Goal: Ask a question: Seek information or help from site administrators or community

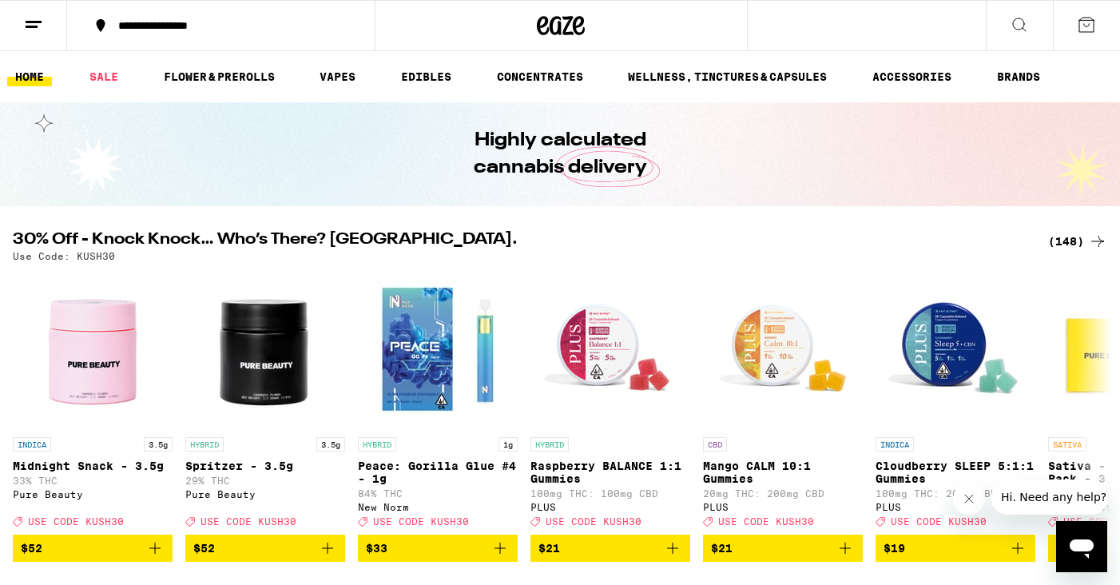
click at [33, 14] on button at bounding box center [33, 26] width 67 height 50
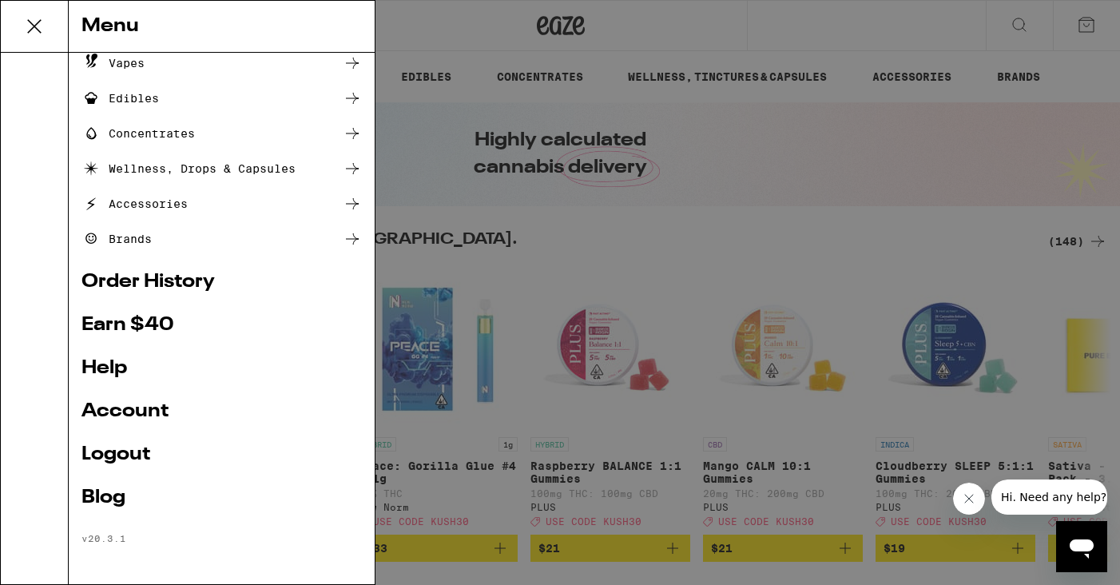
scroll to position [149, 0]
click at [127, 405] on link "Account" at bounding box center [221, 411] width 280 height 19
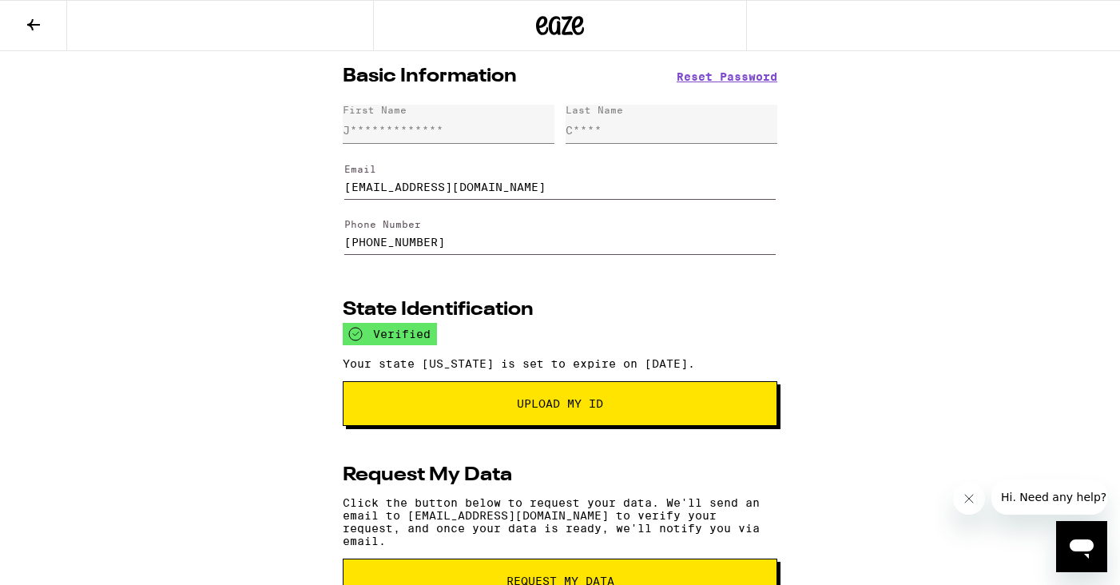
click at [1081, 543] on icon "Open messaging window" at bounding box center [1082, 548] width 24 height 19
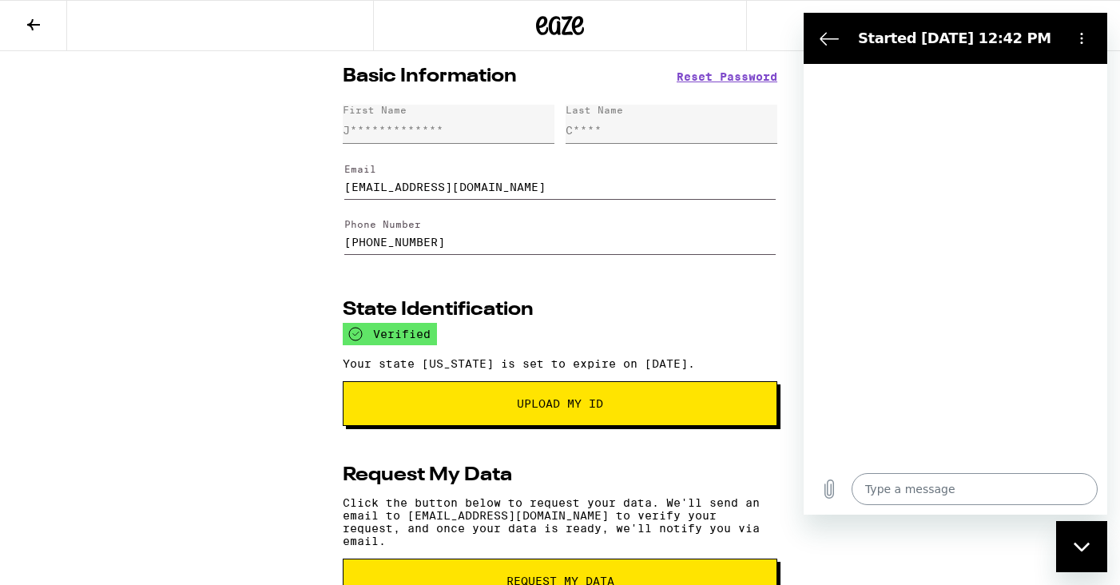
type textarea "x"
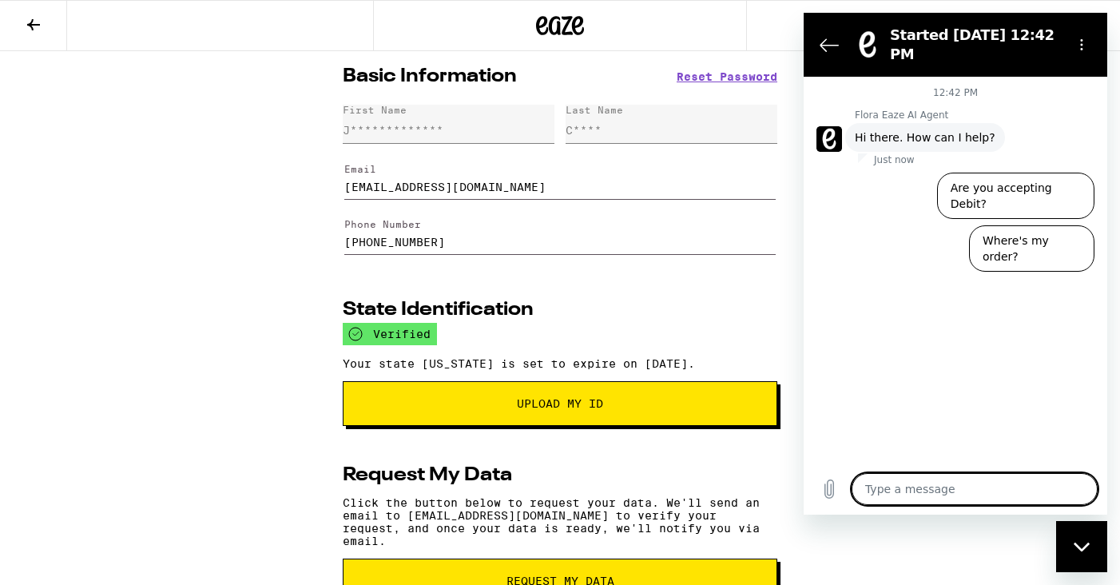
click at [929, 491] on textarea at bounding box center [975, 489] width 246 height 32
type textarea "I"
type textarea "x"
type textarea "I"
type textarea "x"
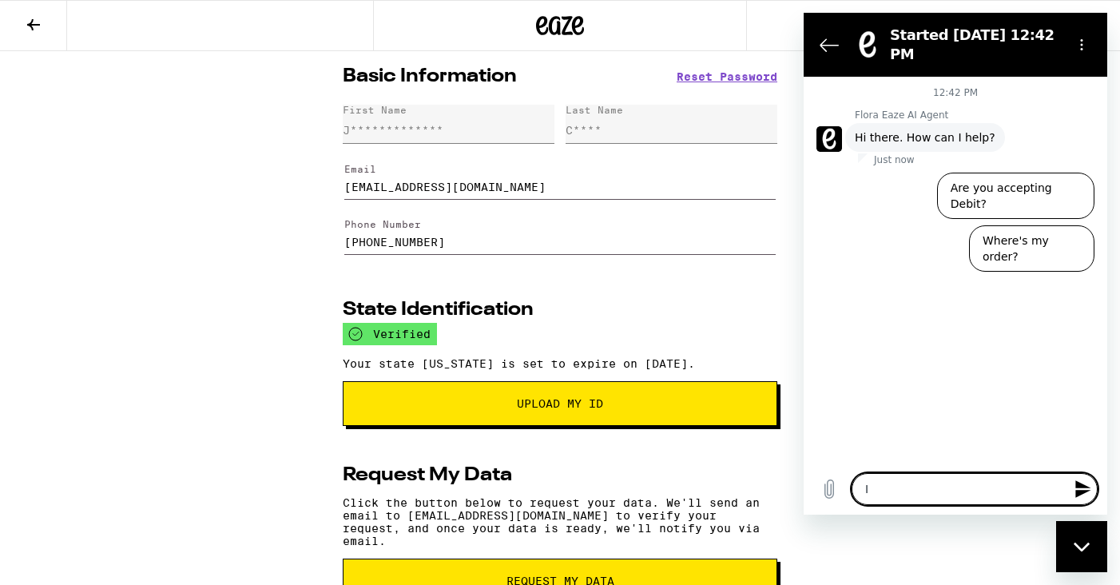
type textarea "I w"
type textarea "x"
type textarea "I wa"
type textarea "x"
type textarea "I wan"
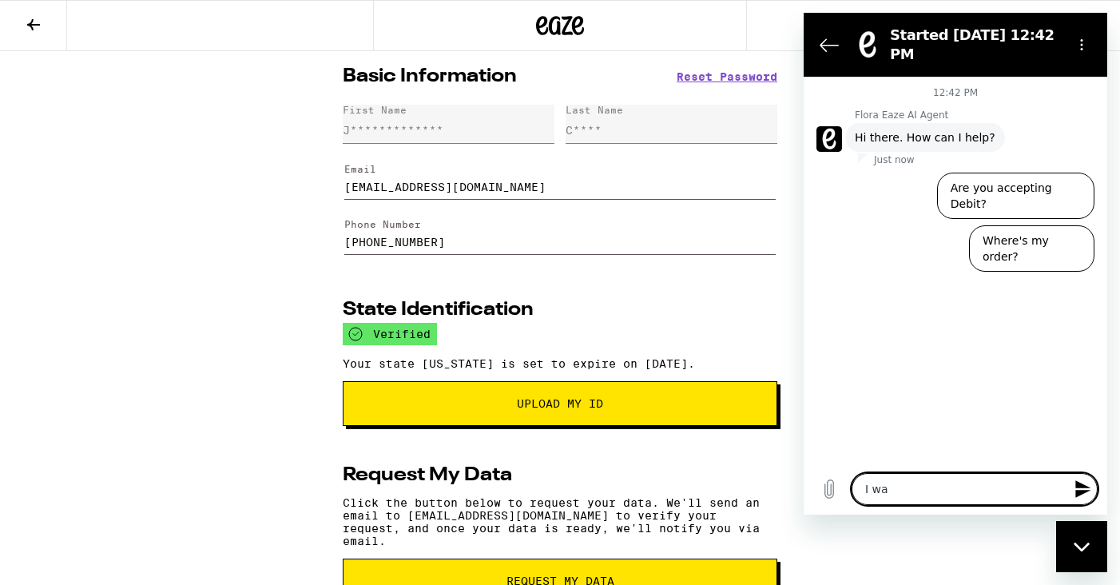
type textarea "x"
type textarea "I want"
type textarea "x"
type textarea "I wante"
type textarea "x"
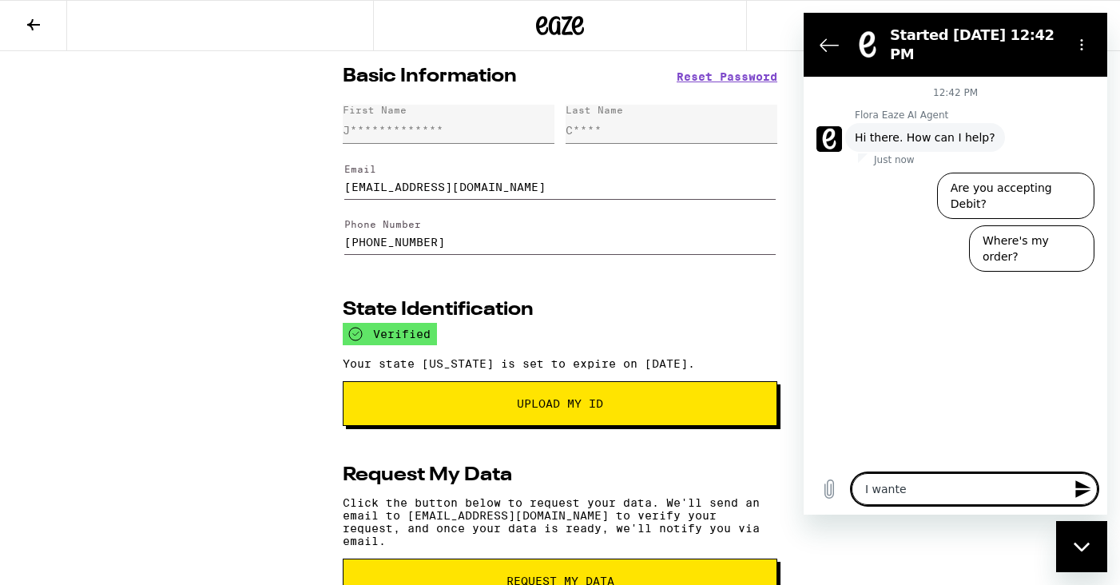
type textarea "I wanted"
type textarea "x"
type textarea "I wanted"
type textarea "x"
type textarea "I wanted t"
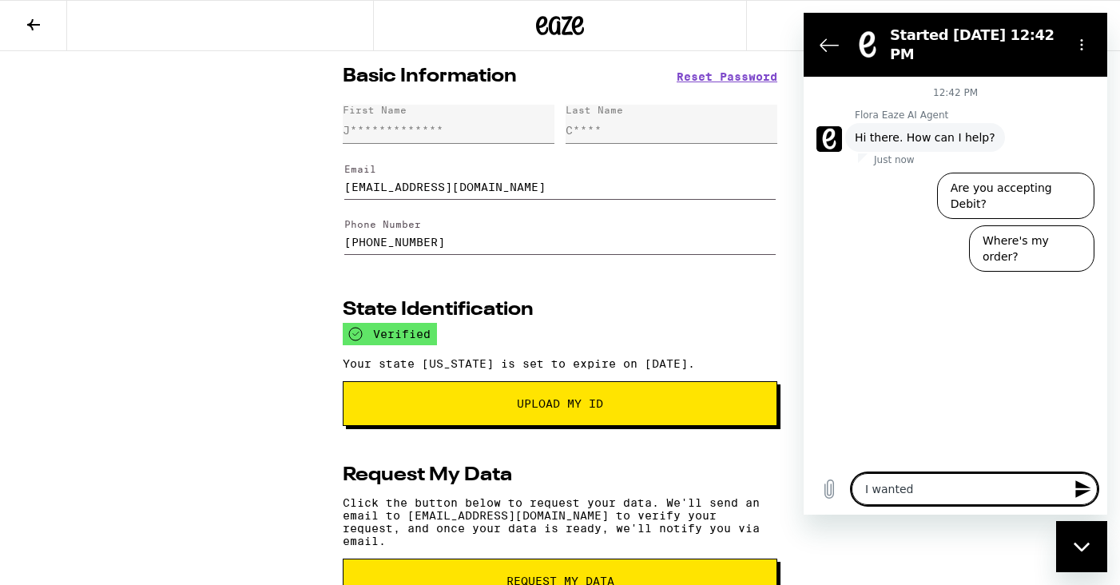
type textarea "x"
type textarea "I wanted to"
type textarea "x"
type textarea "I wanted to"
type textarea "x"
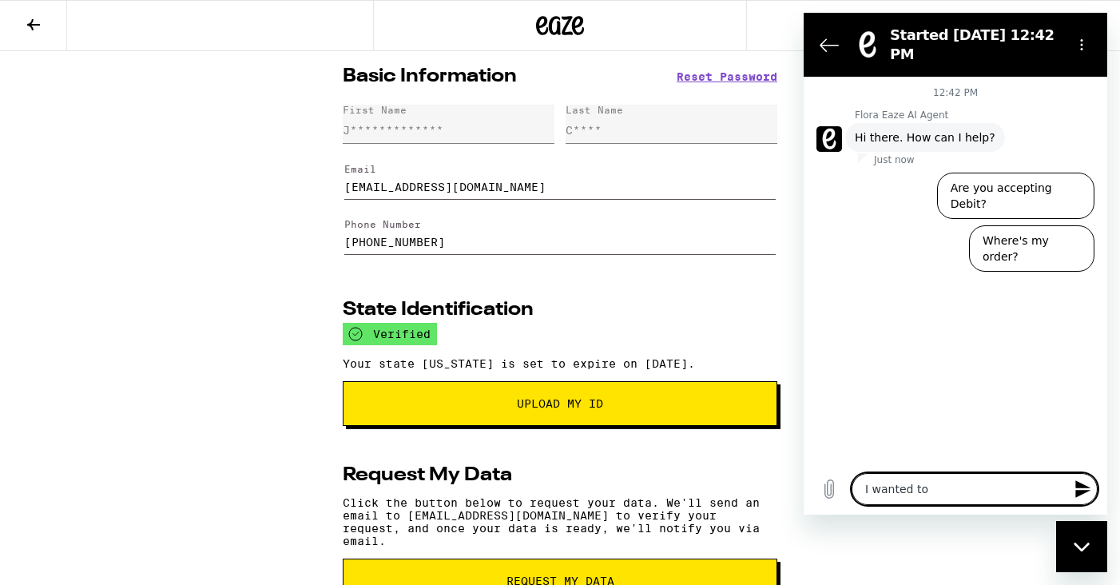
type textarea "I wanted to f"
type textarea "x"
type textarea "I wanted to fo"
type textarea "x"
type textarea "I wanted to fol"
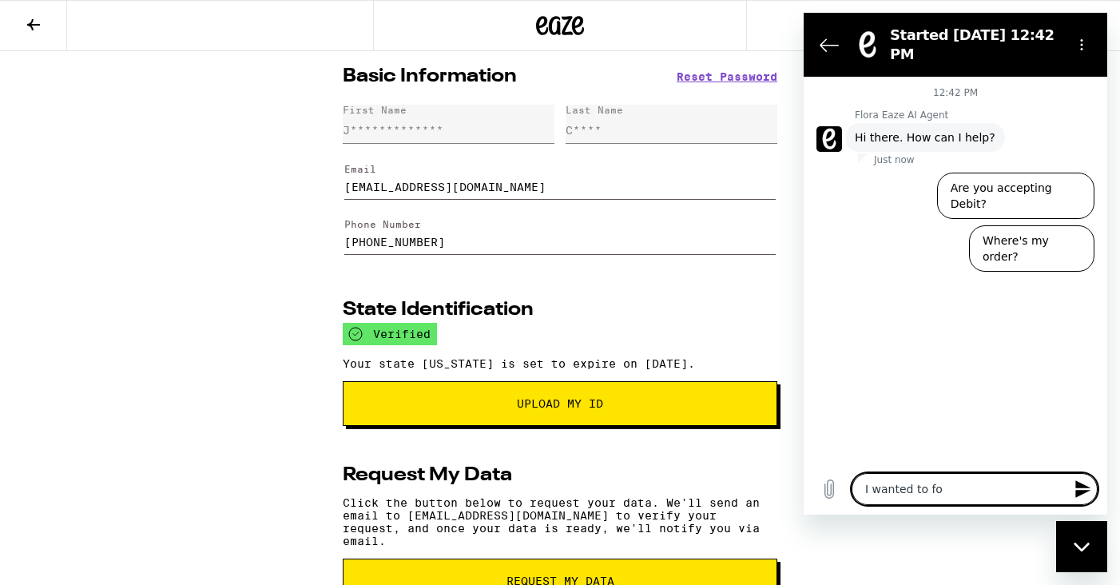
type textarea "x"
type textarea "I wanted to foll"
type textarea "x"
type textarea "I wanted to follo"
type textarea "x"
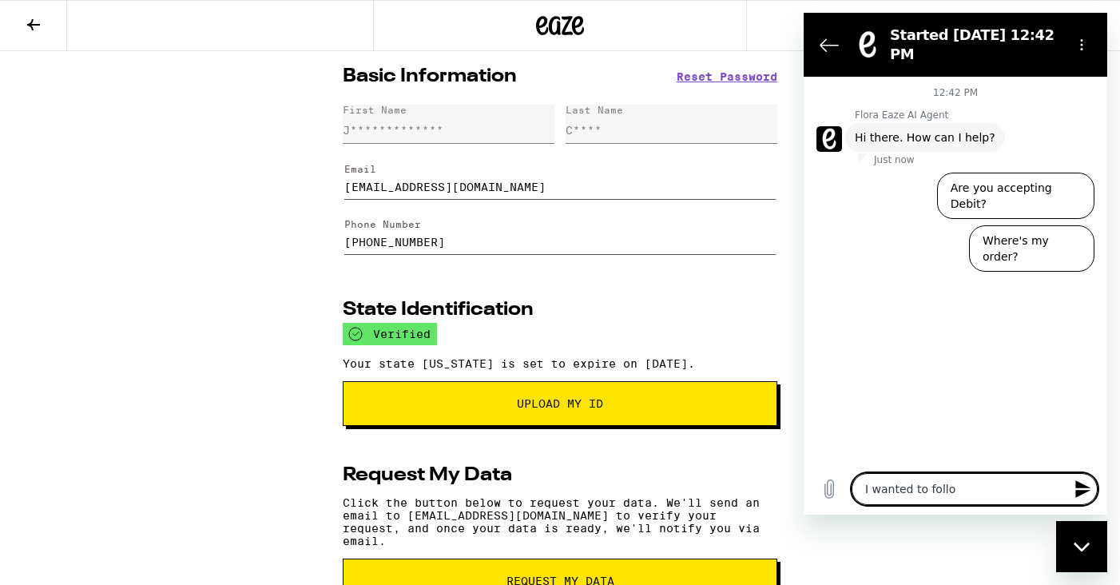
type textarea "I wanted to follow"
type textarea "x"
type textarea "I wanted to follow"
type textarea "x"
type textarea "I wanted to follow u"
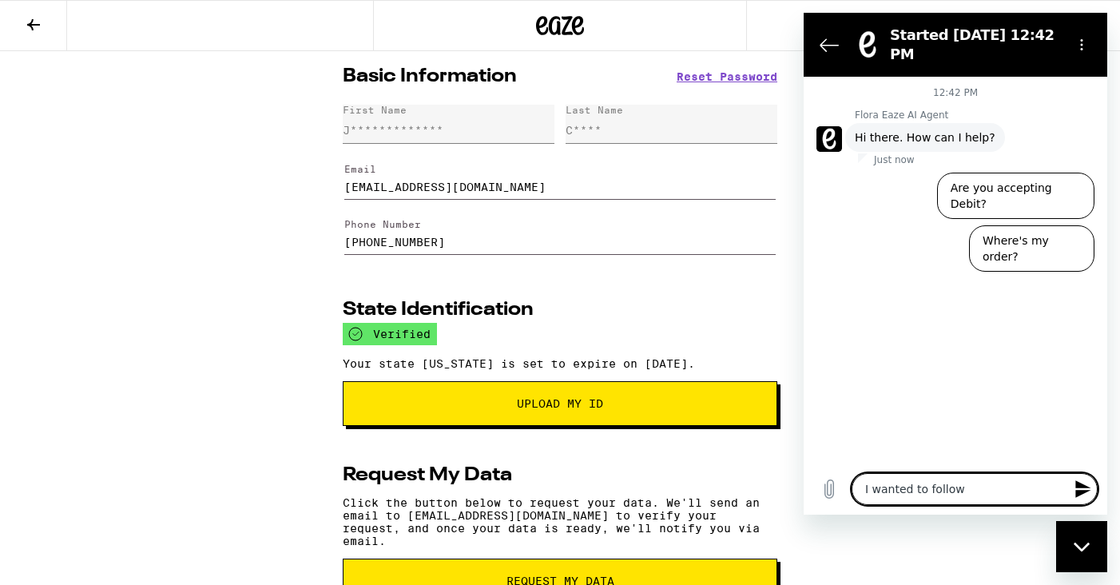
type textarea "x"
type textarea "I wanted to follow up"
type textarea "x"
type textarea "I wanted to follow up"
type textarea "x"
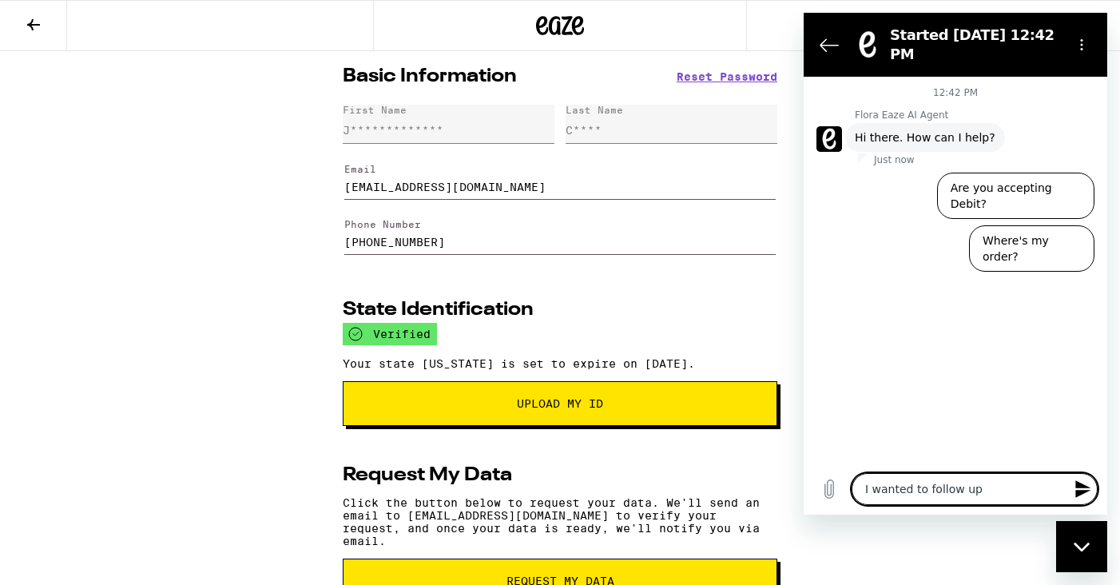
type textarea "I wanted to follow up o"
type textarea "x"
type textarea "I wanted to follow up on"
type textarea "x"
type textarea "I wanted to follow up on"
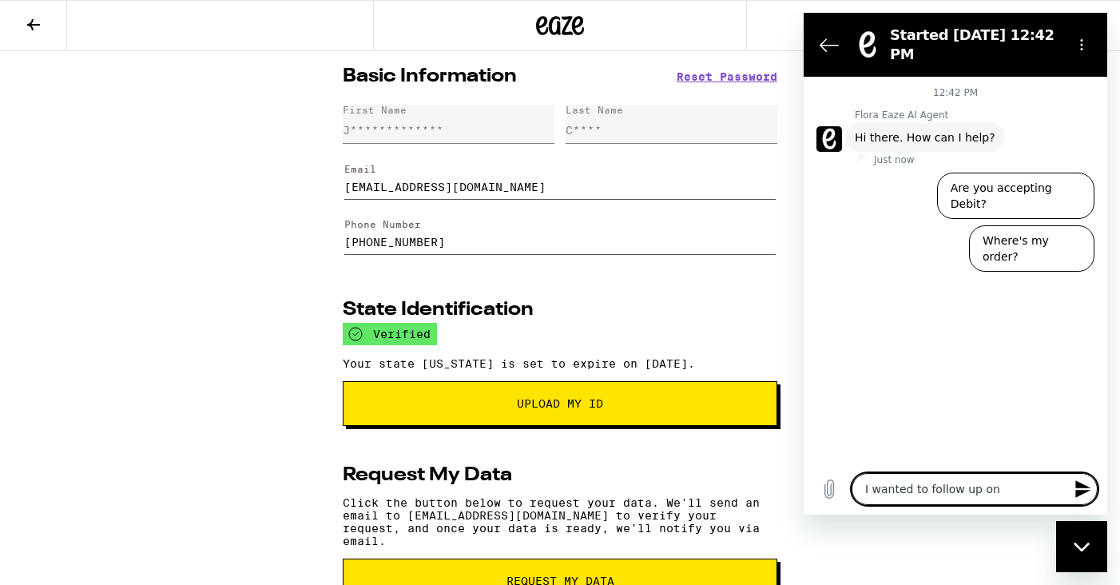
type textarea "x"
type textarea "I wanted to follow up on m"
type textarea "x"
type textarea "I wanted to follow up on my"
type textarea "x"
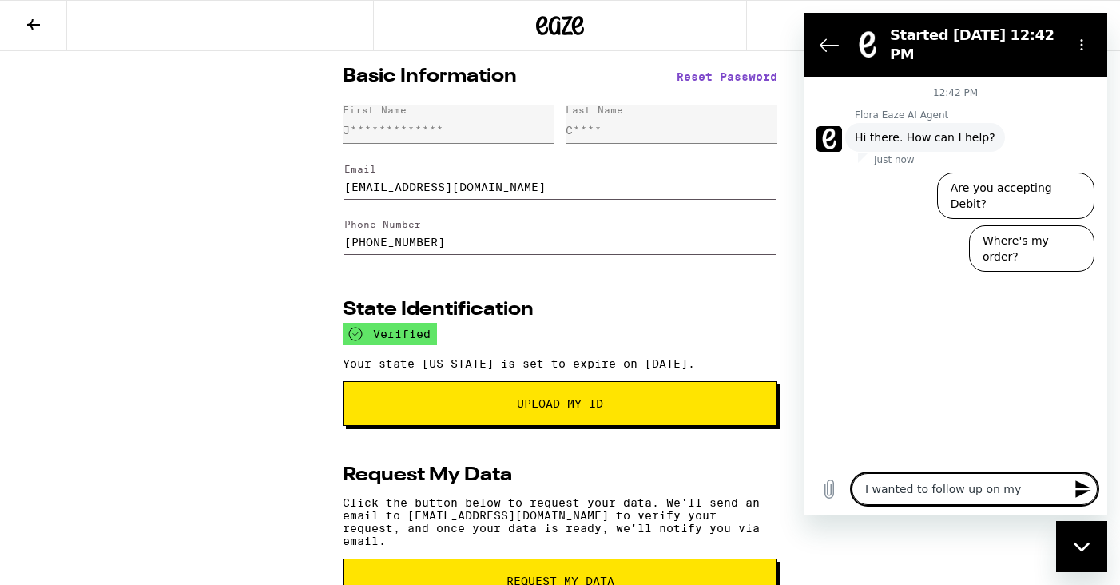
type textarea "I wanted to follow up on my"
type textarea "x"
type textarea "I wanted to follow up on my o"
type textarea "x"
type textarea "I wanted to follow up on my or"
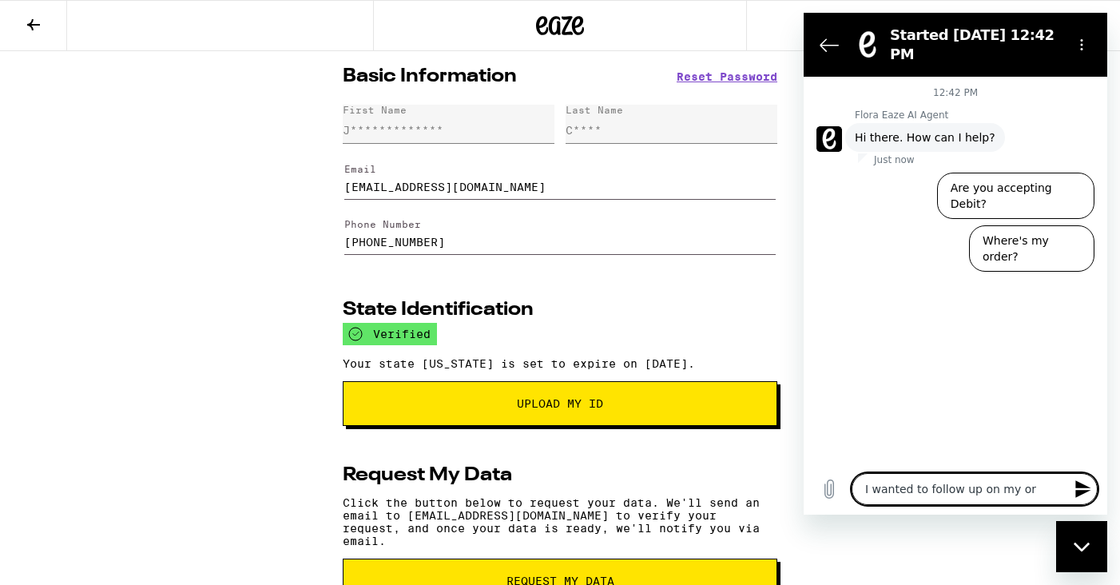
type textarea "x"
type textarea "I wanted to follow up on my ord"
type textarea "x"
type textarea "I wanted to follow up on my orde"
type textarea "x"
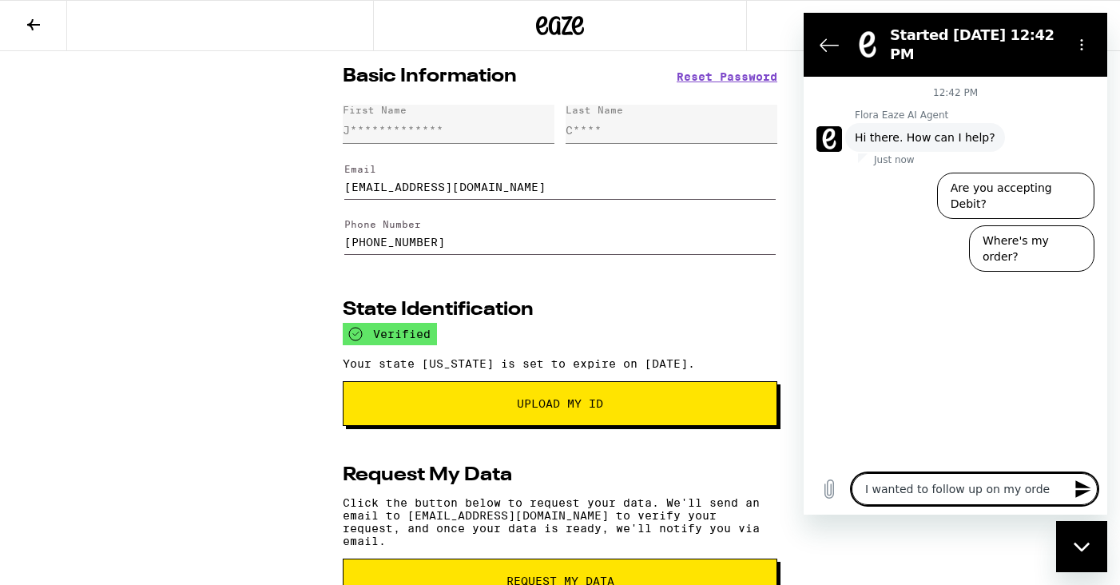
type textarea "I wanted to follow up on my order"
type textarea "x"
type textarea "I wanted to follow up on my order"
type textarea "x"
type textarea "I wanted to follow up on my order a"
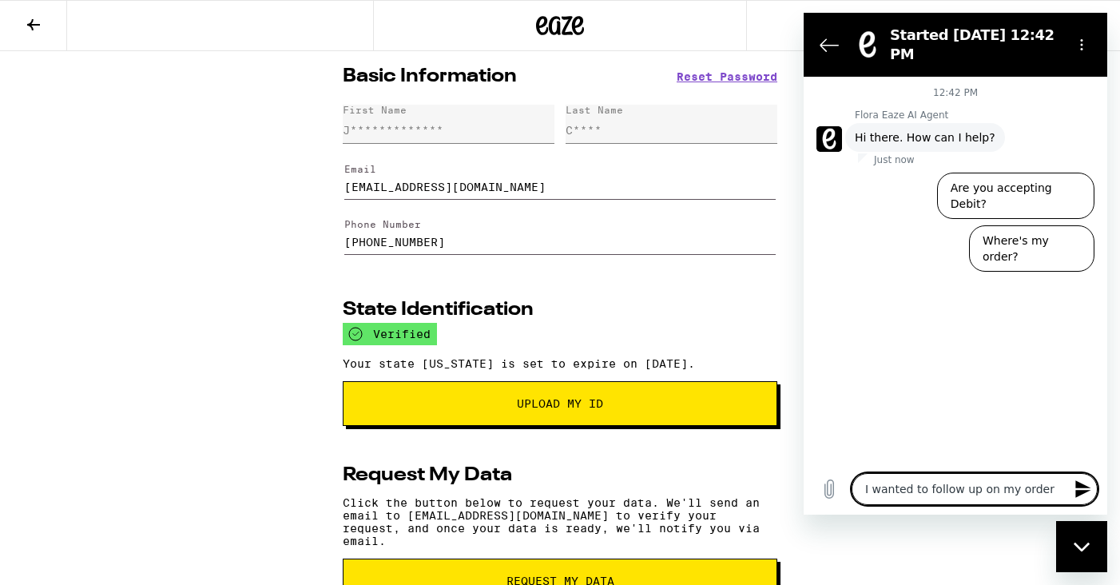
type textarea "x"
type textarea "I wanted to follow up on my order as"
type textarea "x"
type textarea "I wanted to follow up on my order as"
type textarea "x"
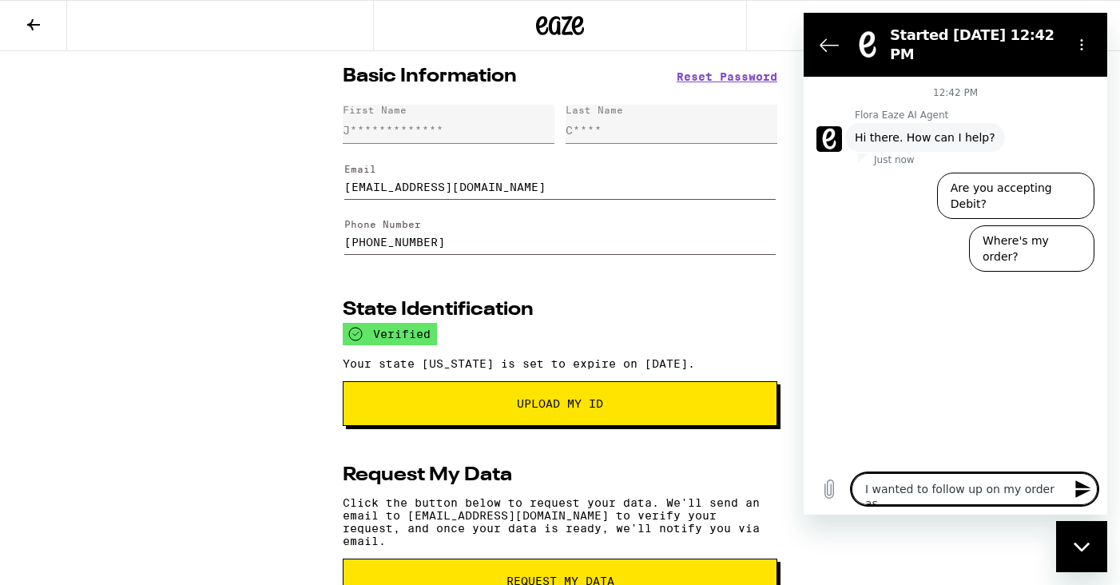
type textarea "I wanted to follow up on my order as t"
type textarea "x"
type textarea "I wanted to follow up on my order as th"
type textarea "x"
type textarea "I wanted to follow up on my order as the"
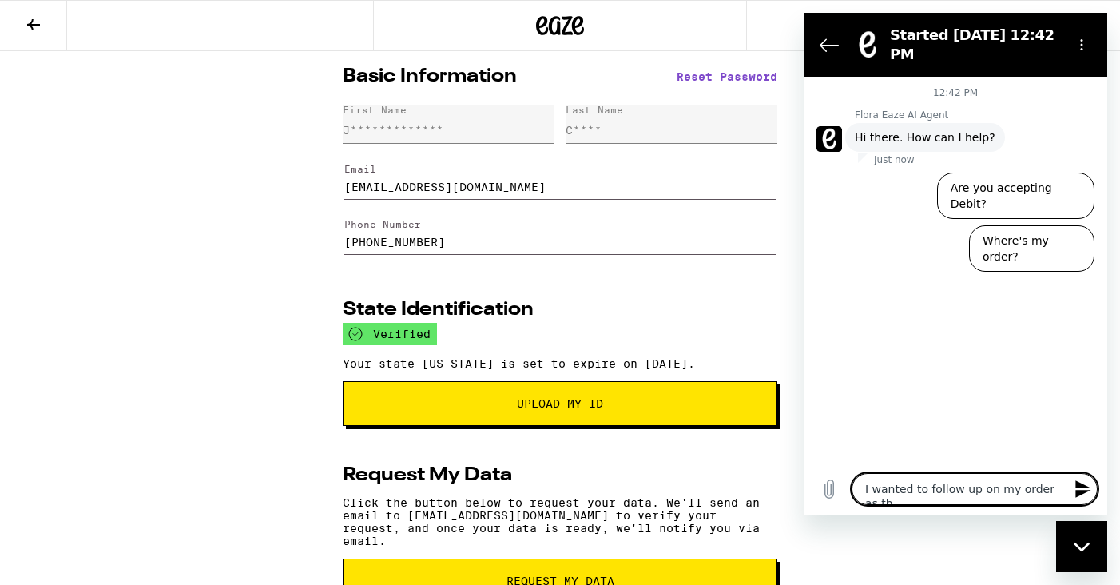
type textarea "x"
type textarea "I wanted to follow up on my order as ther"
type textarea "x"
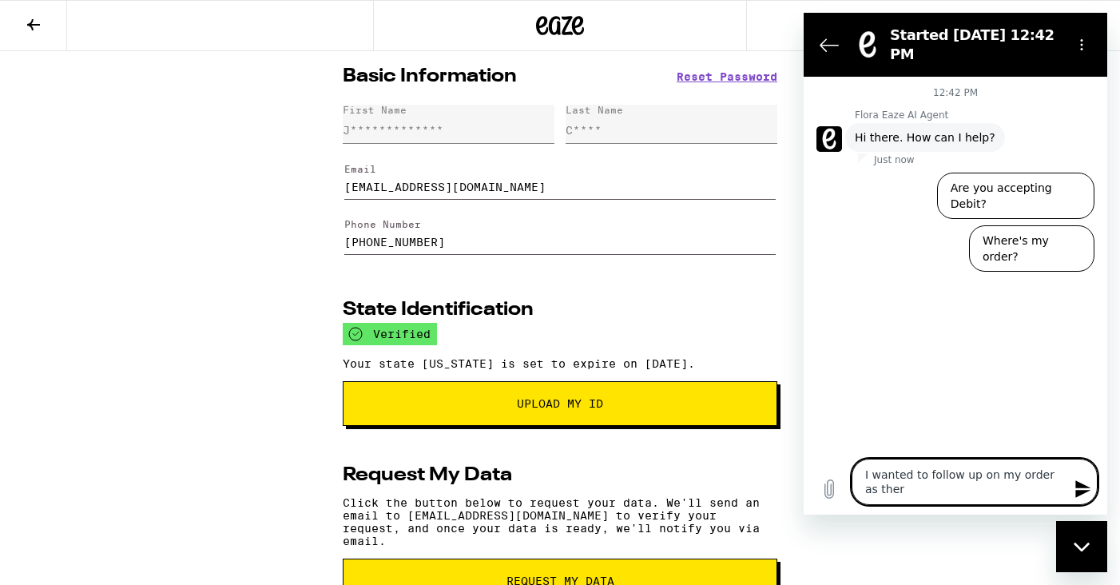
type textarea "I wanted to follow up on my order as there"
type textarea "x"
type textarea "I wanted to follow up on my order as there"
type textarea "x"
type textarea "I wanted to follow up on my order as there w"
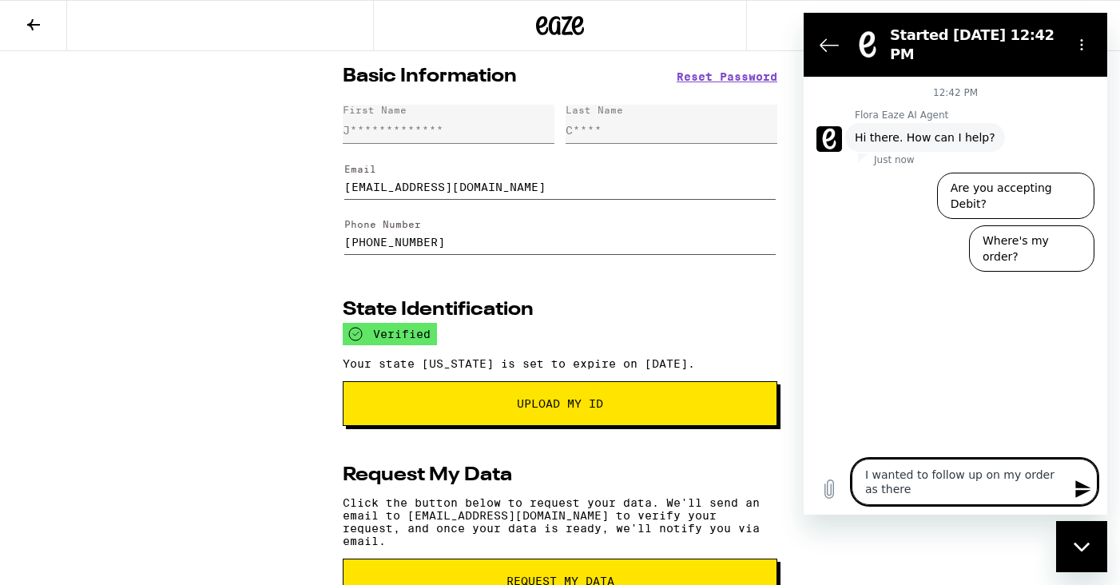
type textarea "x"
type textarea "I wanted to follow up on my order as there wa"
type textarea "x"
type textarea "I wanted to follow up on my order as there was"
type textarea "x"
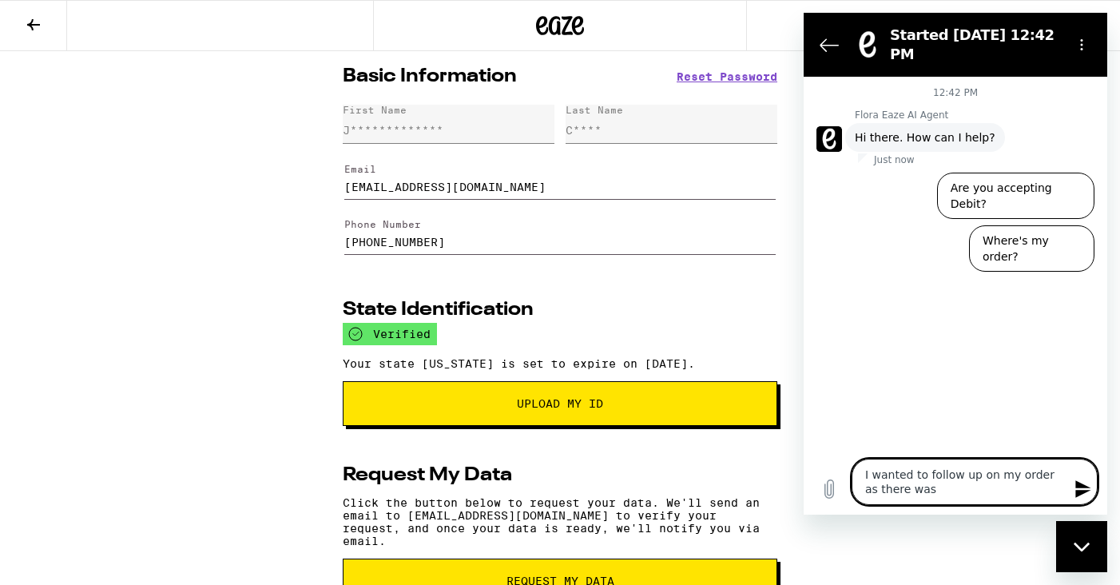
type textarea "I wanted to follow up on my order as there was"
type textarea "x"
type textarea "I wanted to follow up on my order as there was a"
type textarea "x"
type textarea "I wanted to follow up on my order as there was an"
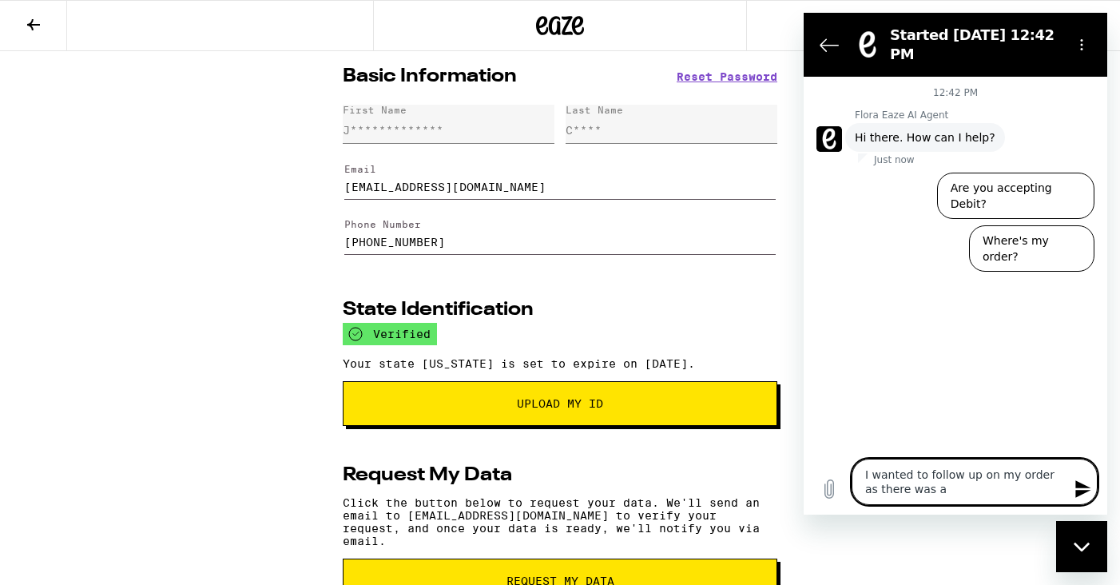
type textarea "x"
type textarea "I wanted to follow up on my order as there was an"
type textarea "x"
type textarea "I wanted to follow up on my order as there was an i"
type textarea "x"
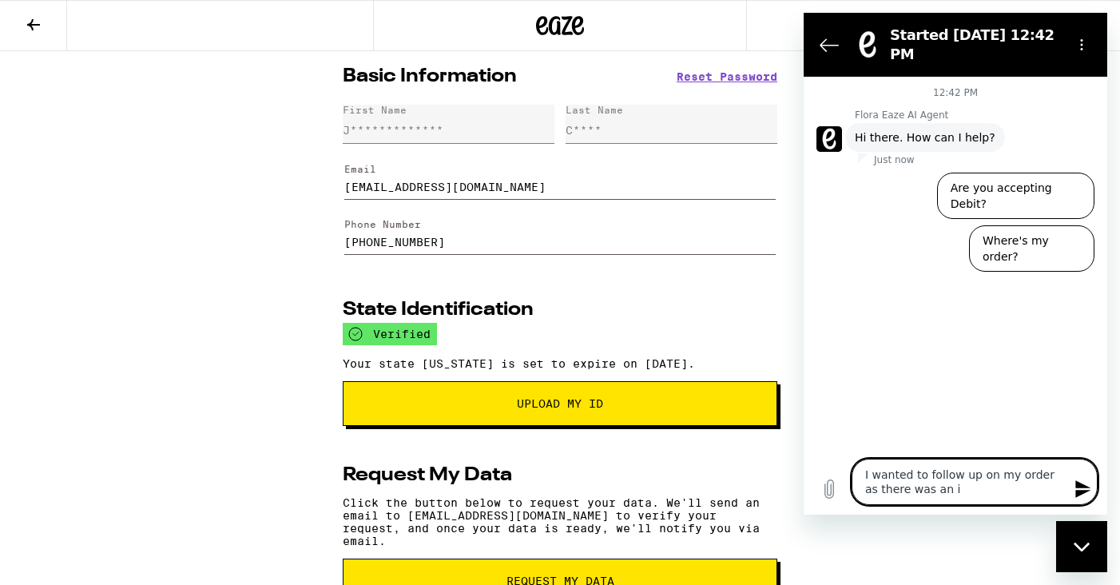
type textarea "I wanted to follow up on my order as there was an it"
type textarea "x"
type textarea "I wanted to follow up on my order as there was an ite"
type textarea "x"
type textarea "I wanted to follow up on my order as there was an item"
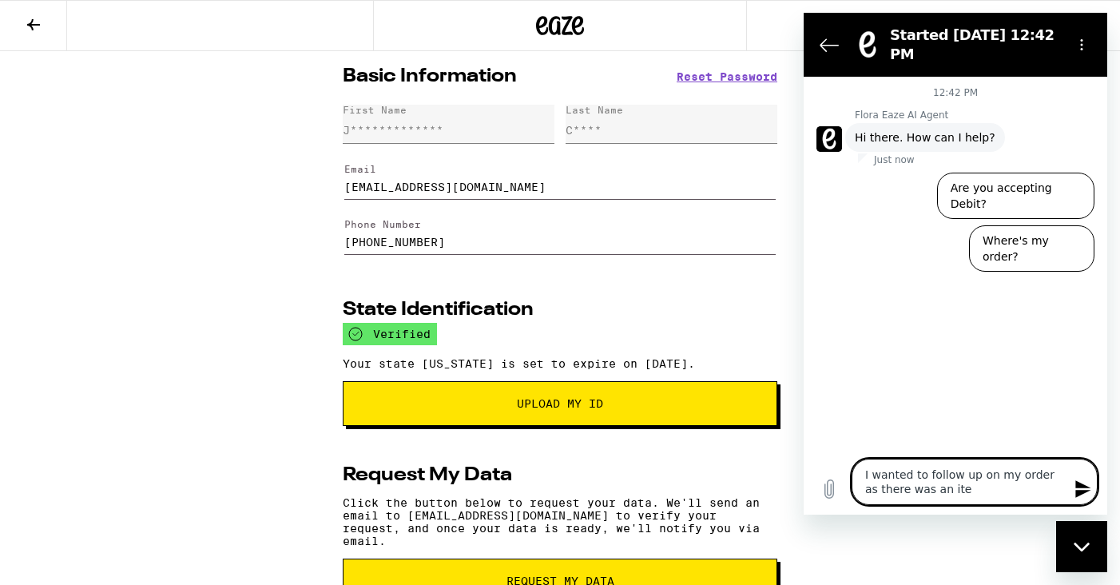
type textarea "x"
type textarea "I wanted to follow up on my order as there was an item"
type textarea "x"
type textarea "I wanted to follow up on my order as there was an item m"
type textarea "x"
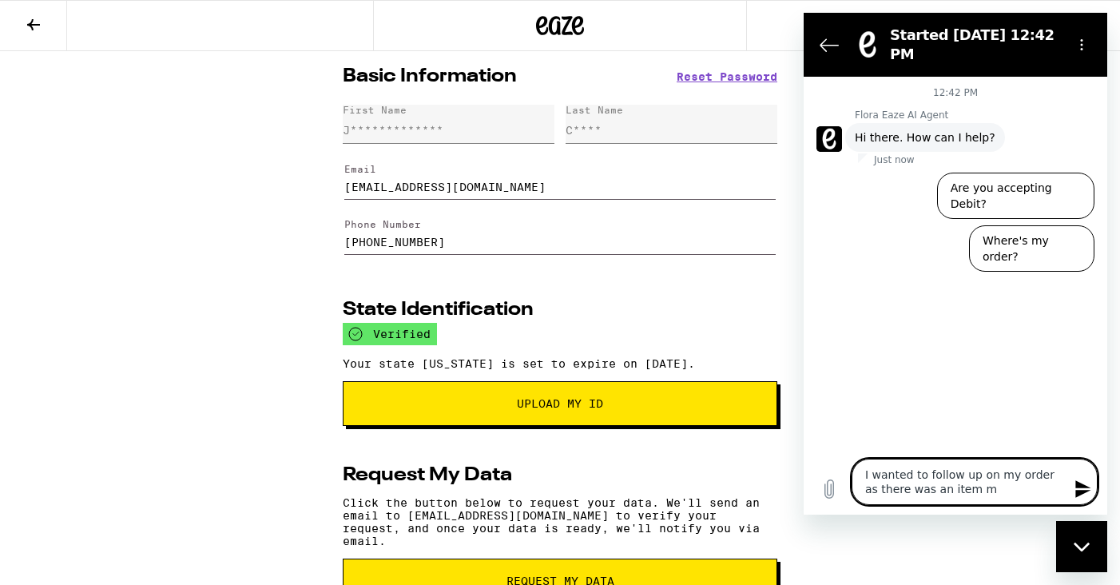
type textarea "I wanted to follow up on my order as there was an item mi"
type textarea "x"
type textarea "I wanted to follow up on my order as there was an item mis"
type textarea "x"
type textarea "I wanted to follow up on my order as there was an item miss"
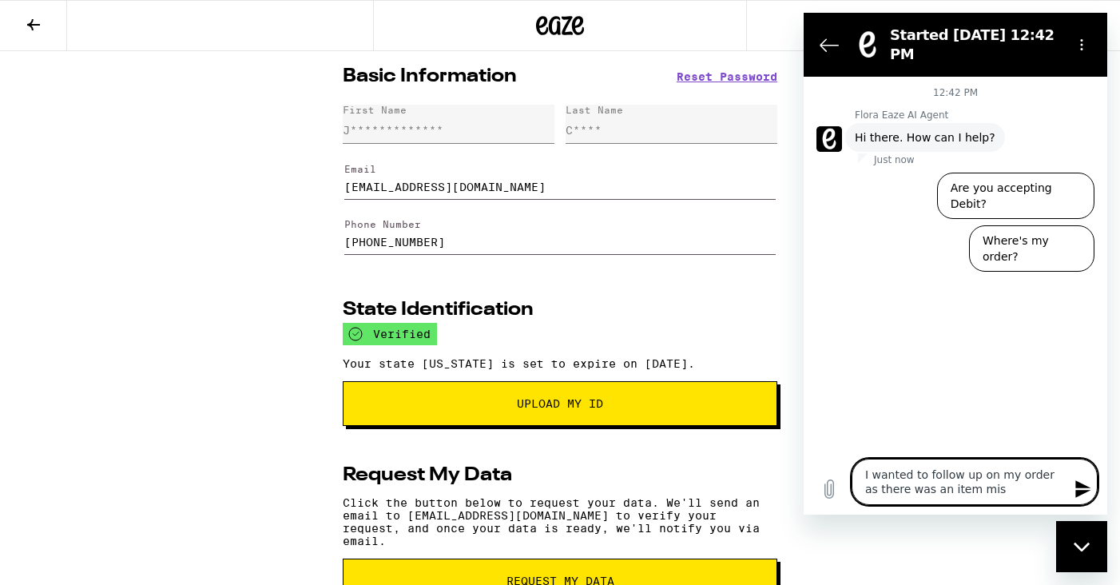
type textarea "x"
type textarea "I wanted to follow up on my order as there was an item missi"
type textarea "x"
type textarea "I wanted to follow up on my order as there was an item missin"
type textarea "x"
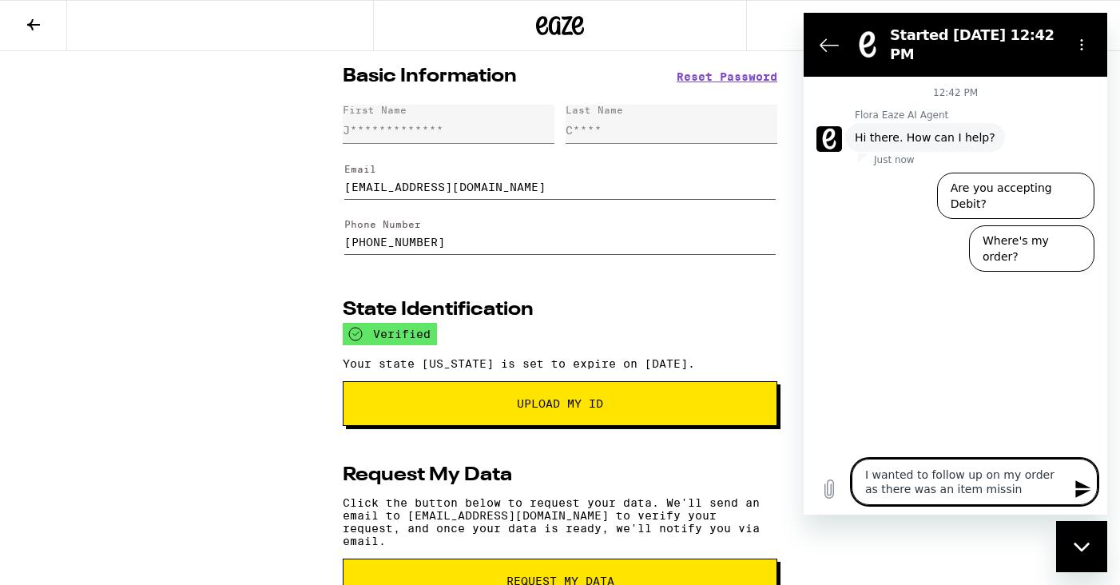
type textarea "I wanted to follow up on my order as there was an item missing"
type textarea "x"
type textarea "I wanted to follow up on my order as there was an item missing."
type textarea "x"
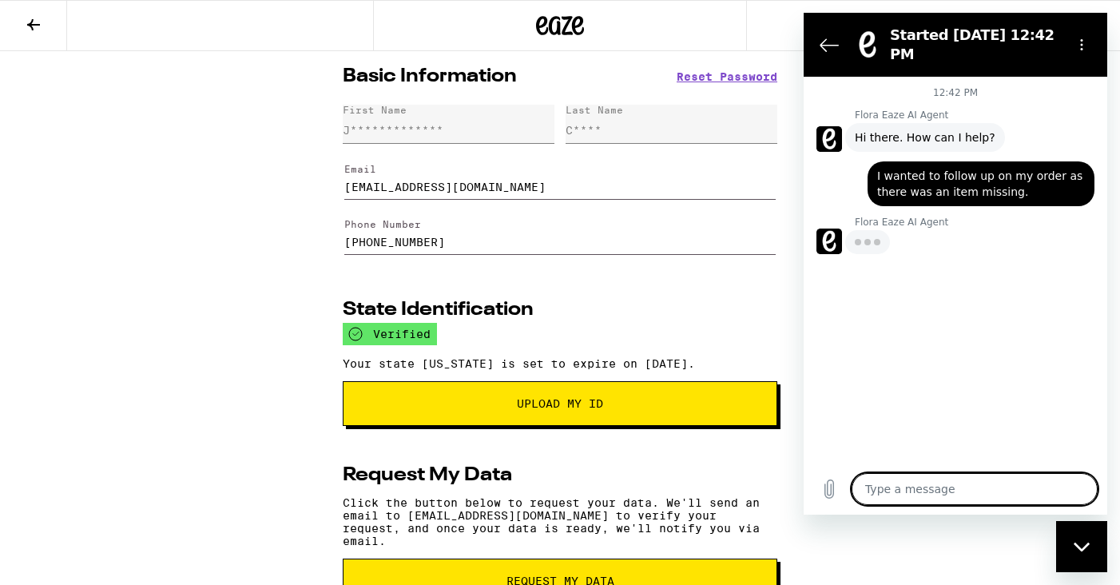
type textarea "x"
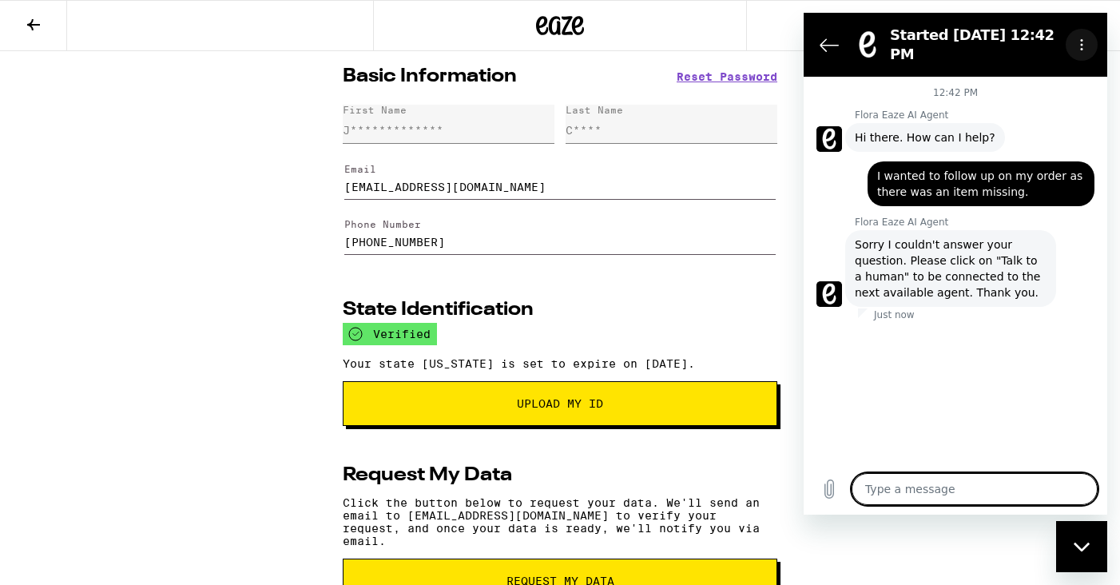
click at [1078, 45] on icon "Options menu" at bounding box center [1081, 44] width 13 height 13
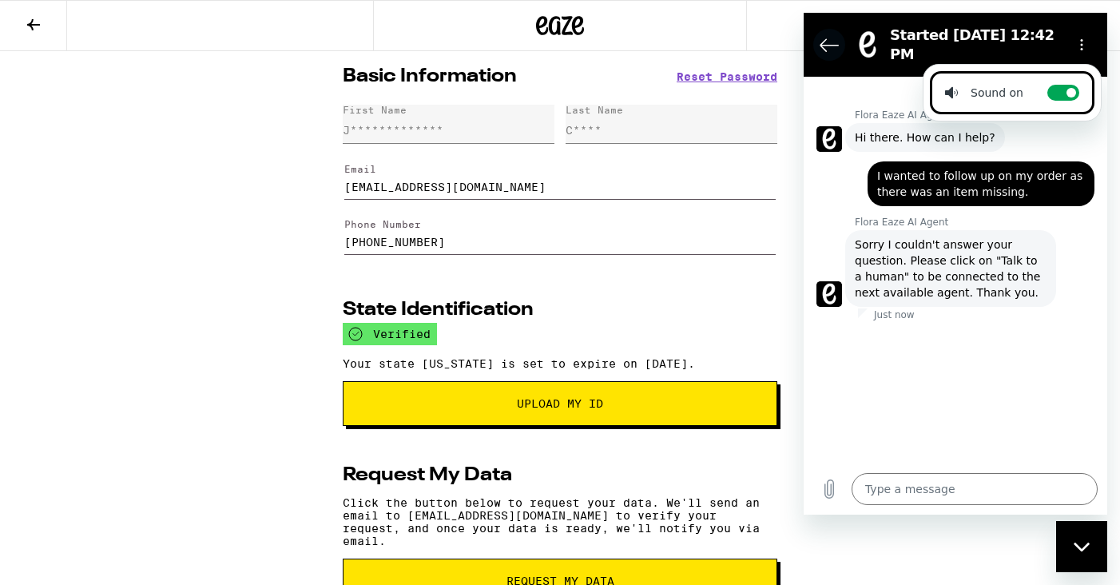
click at [824, 42] on icon "Back to the conversation list" at bounding box center [829, 44] width 19 height 19
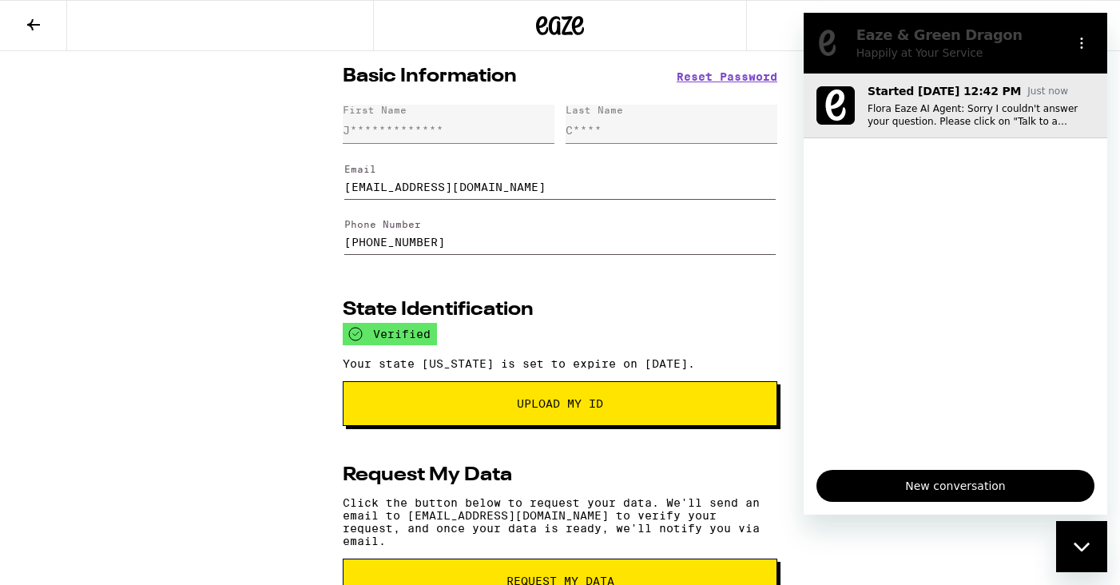
click at [948, 105] on p "Flora Eaze AI Agent: Sorry I couldn't answer your question. Please click on "Ta…" at bounding box center [981, 115] width 227 height 26
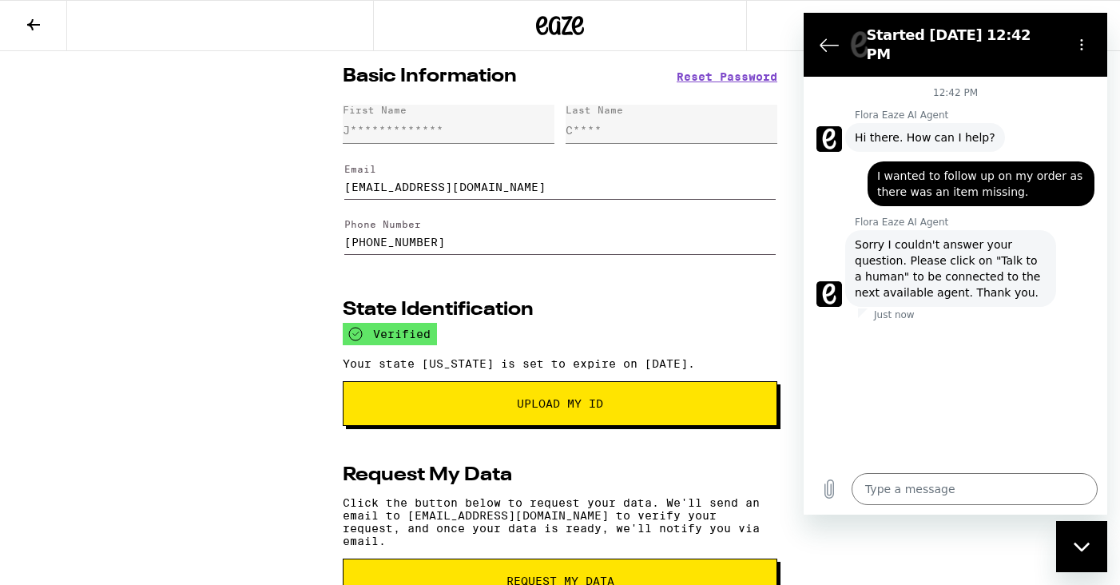
click at [270, 188] on div "**********" at bounding box center [560, 442] width 1120 height 782
click at [1082, 42] on circle "Options menu" at bounding box center [1082, 40] width 2 height 2
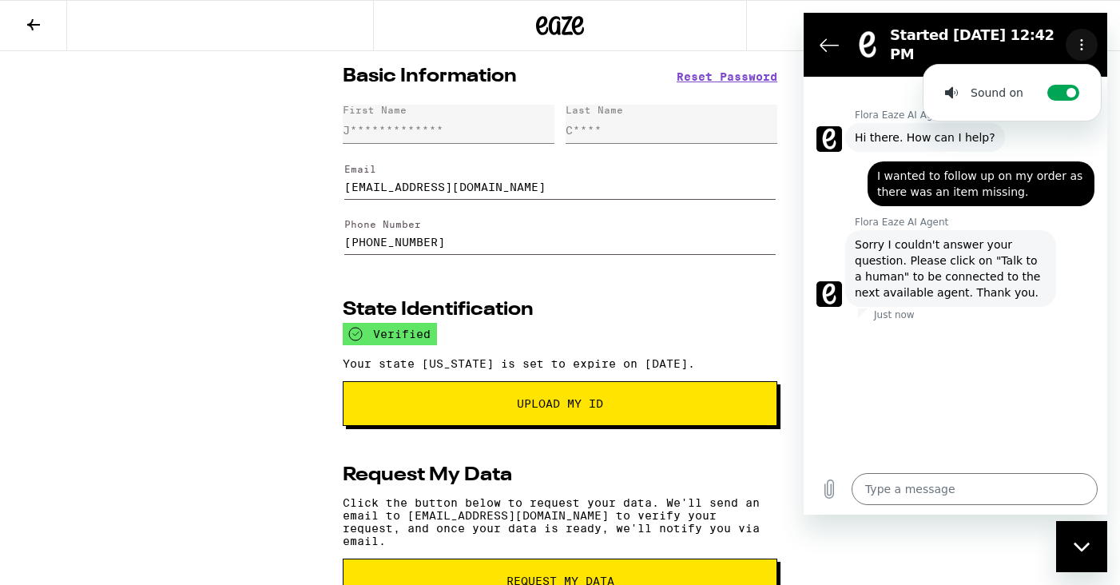
click at [1082, 42] on circle "Options menu" at bounding box center [1082, 40] width 2 height 2
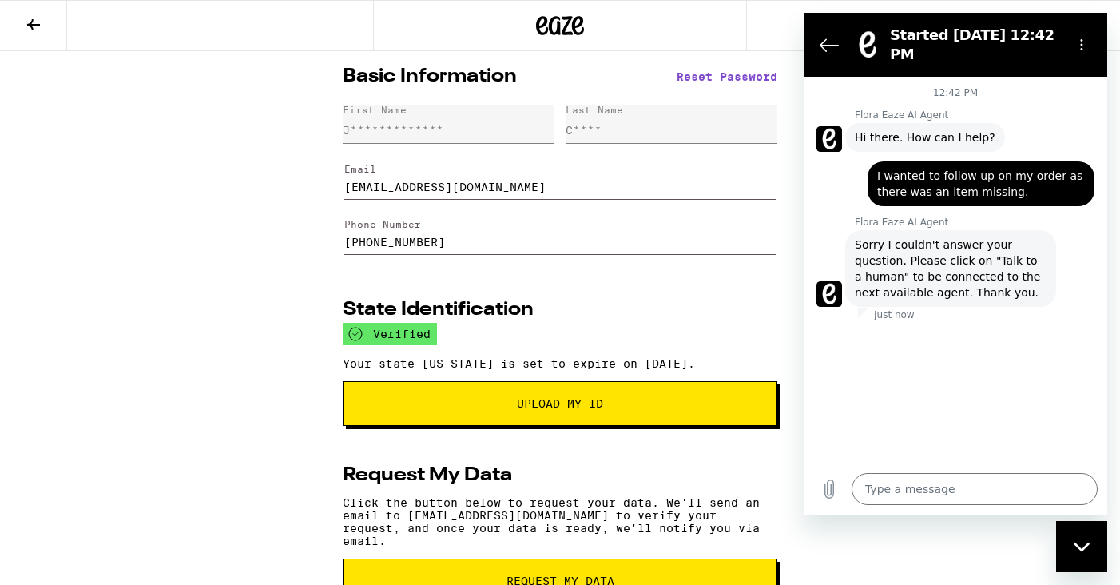
click at [1080, 538] on div "Close messaging window" at bounding box center [1082, 546] width 48 height 48
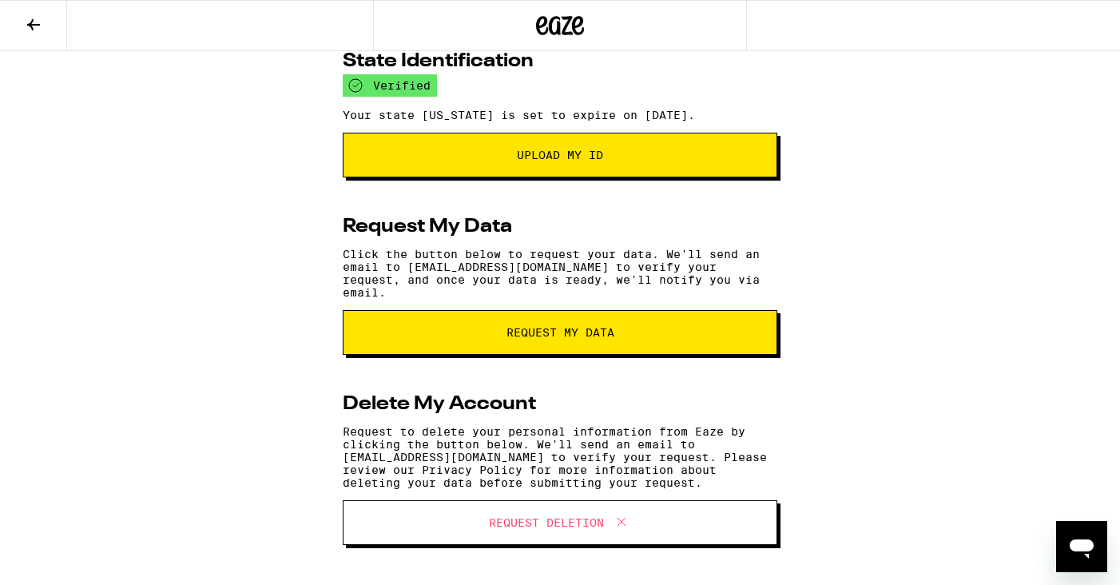
scroll to position [256, 0]
click at [34, 16] on icon at bounding box center [33, 24] width 19 height 19
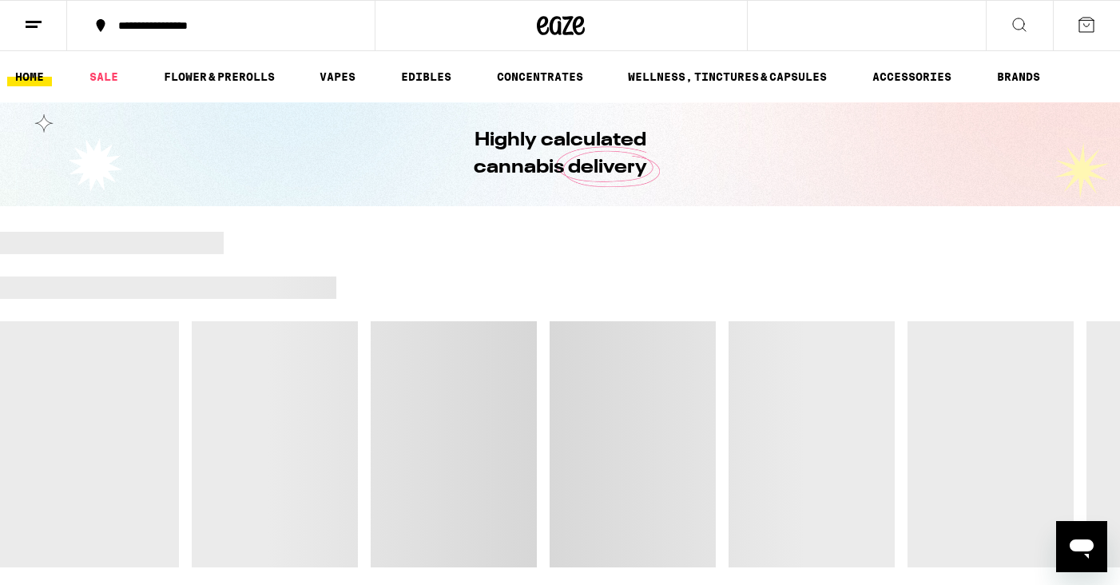
click at [1086, 20] on icon at bounding box center [1086, 25] width 14 height 14
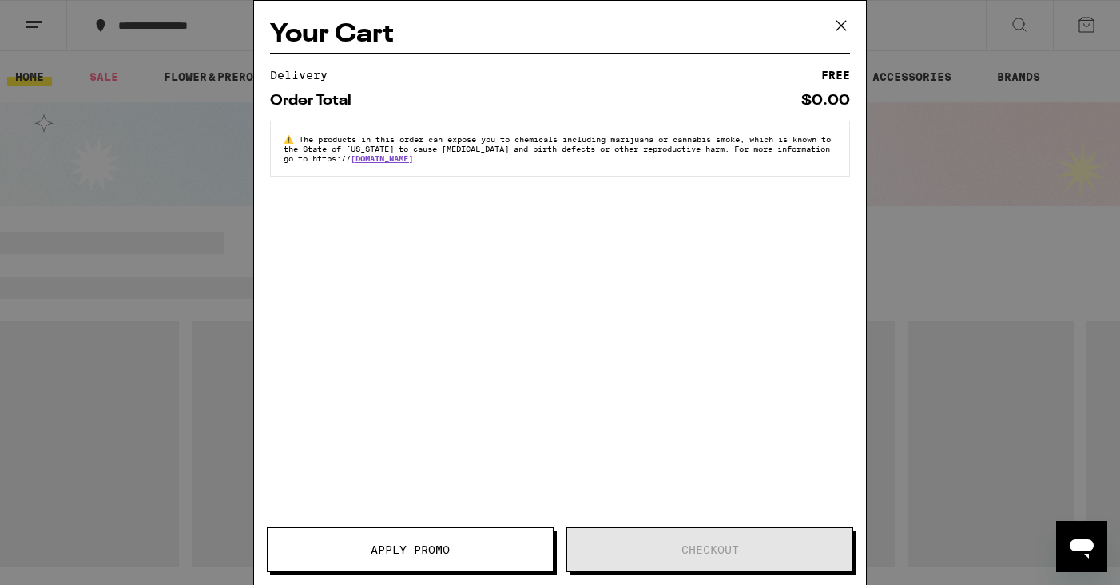
click at [837, 23] on icon at bounding box center [841, 26] width 24 height 24
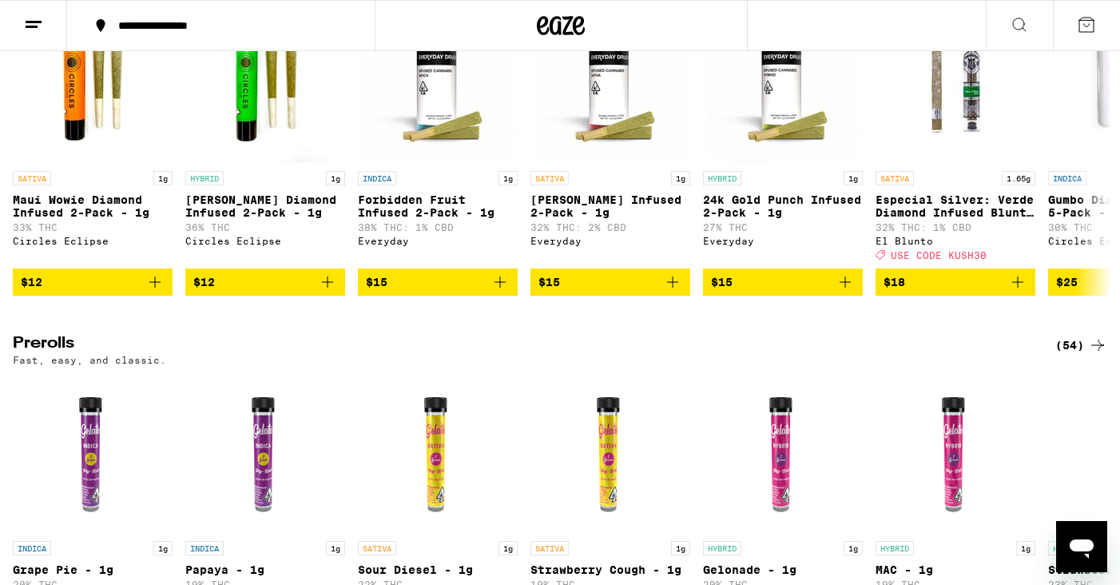
scroll to position [3117, 0]
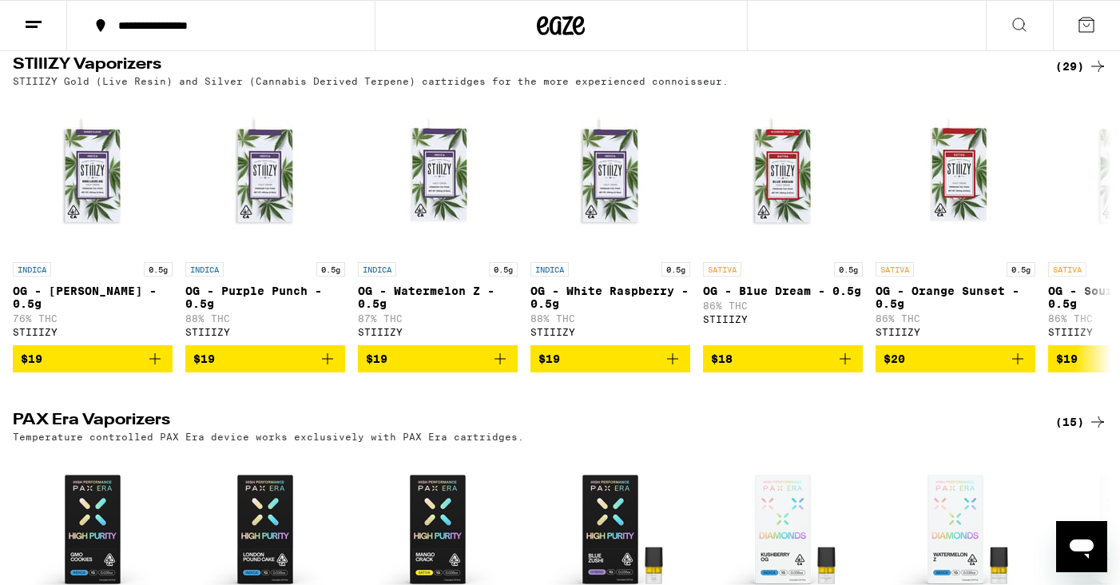
click at [1086, 540] on icon "Open messaging window" at bounding box center [1082, 548] width 24 height 19
type textarea "x"
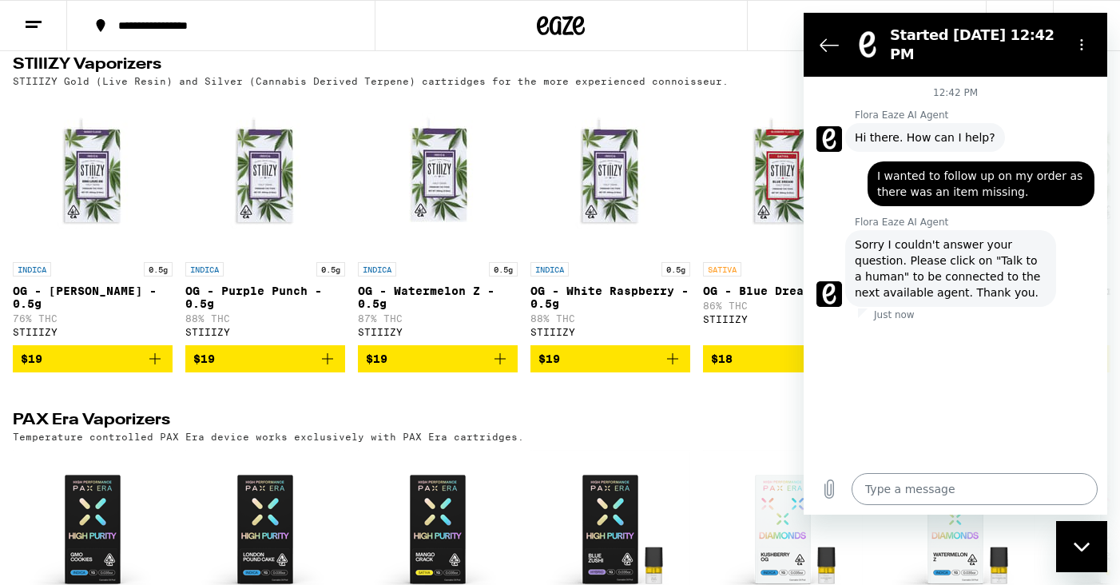
click at [924, 485] on textarea at bounding box center [975, 489] width 246 height 32
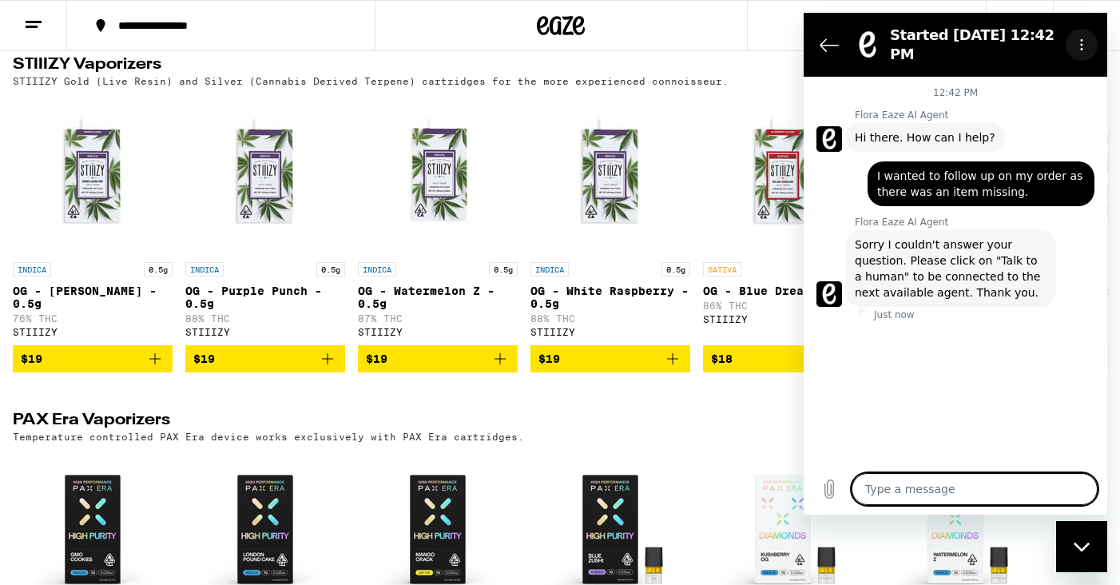
click at [1078, 41] on icon "Options menu" at bounding box center [1081, 44] width 13 height 13
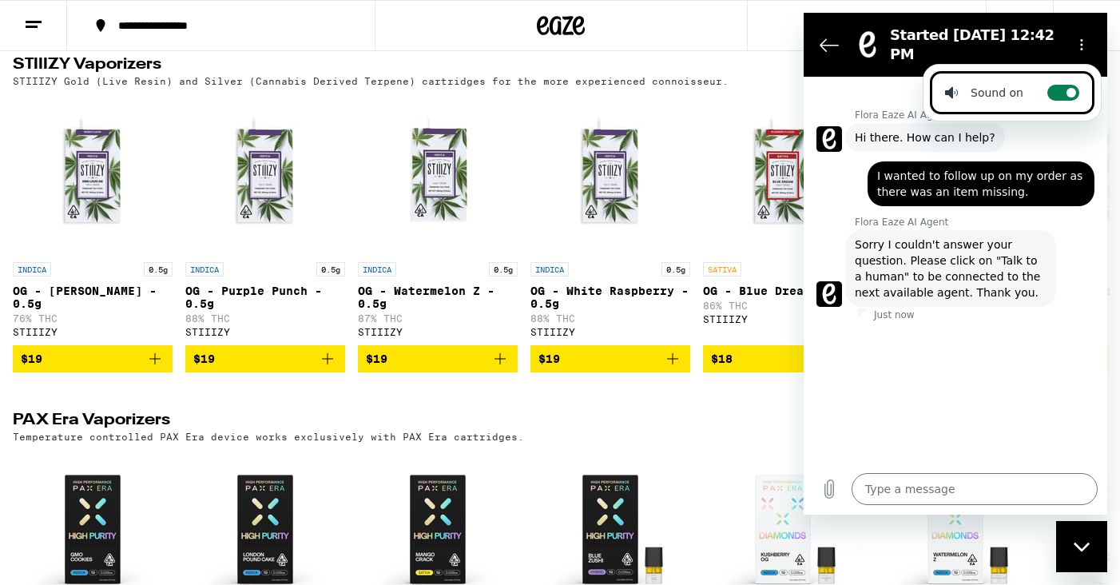
click at [1065, 89] on icon at bounding box center [1071, 92] width 13 height 13
click at [1064, 89] on input "Toggle sound notifications" at bounding box center [1063, 93] width 32 height 16
checkbox input "false"
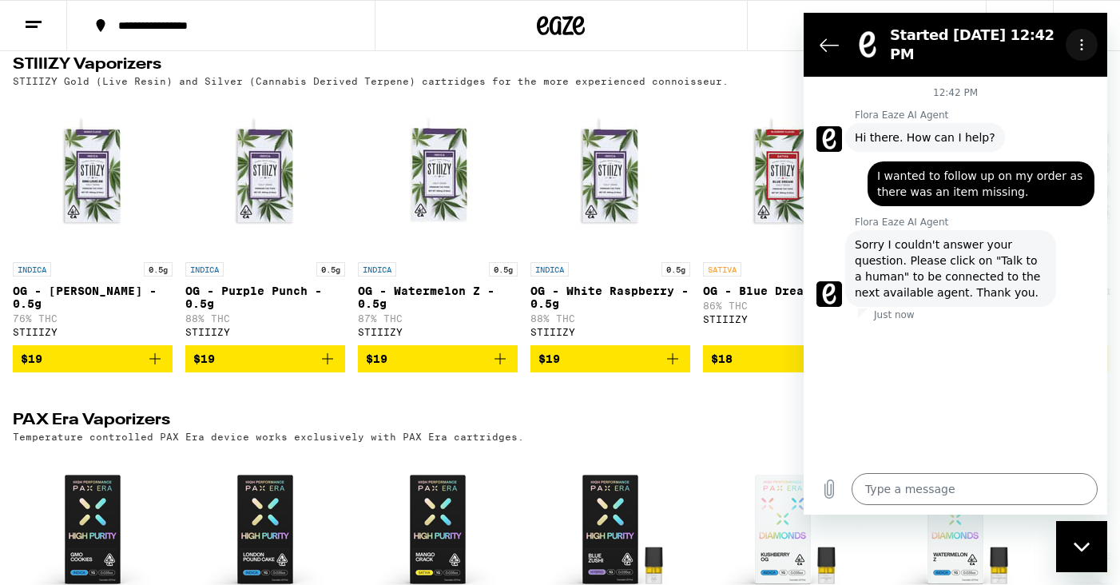
click at [1078, 49] on icon "Options menu" at bounding box center [1081, 44] width 13 height 13
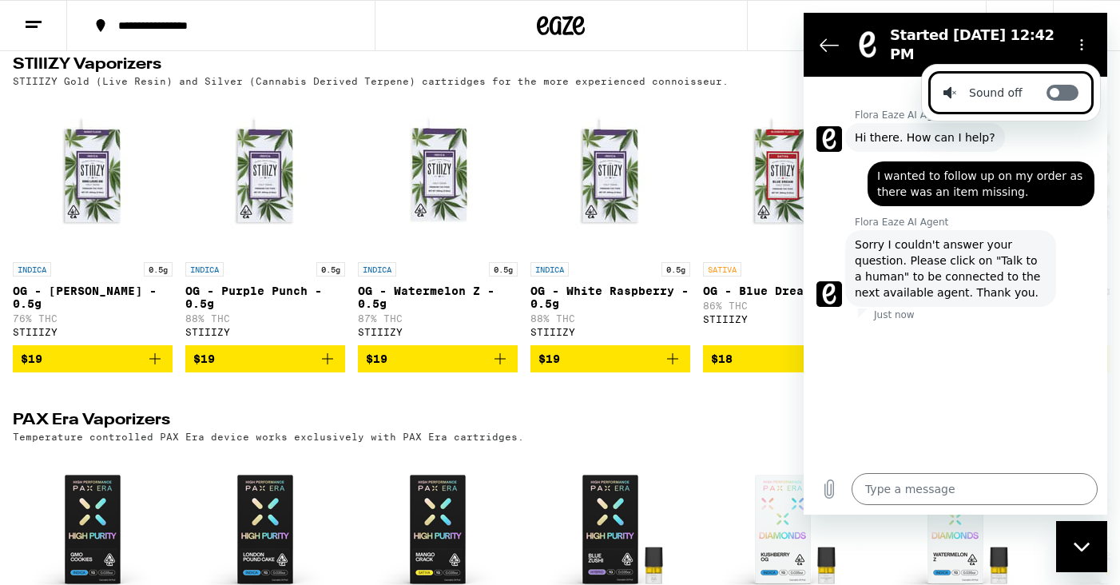
click at [1060, 85] on label "Toggle sound notifications" at bounding box center [1063, 93] width 32 height 16
click at [1060, 85] on input "Toggle sound notifications" at bounding box center [1063, 93] width 32 height 16
checkbox input "true"
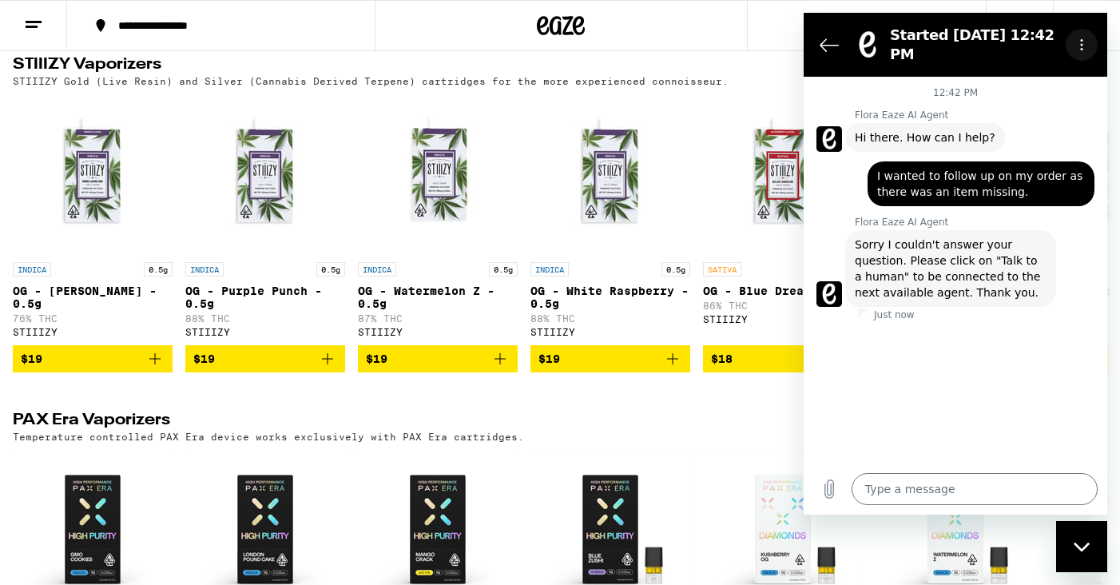
click at [1083, 42] on icon "Options menu" at bounding box center [1081, 44] width 13 height 13
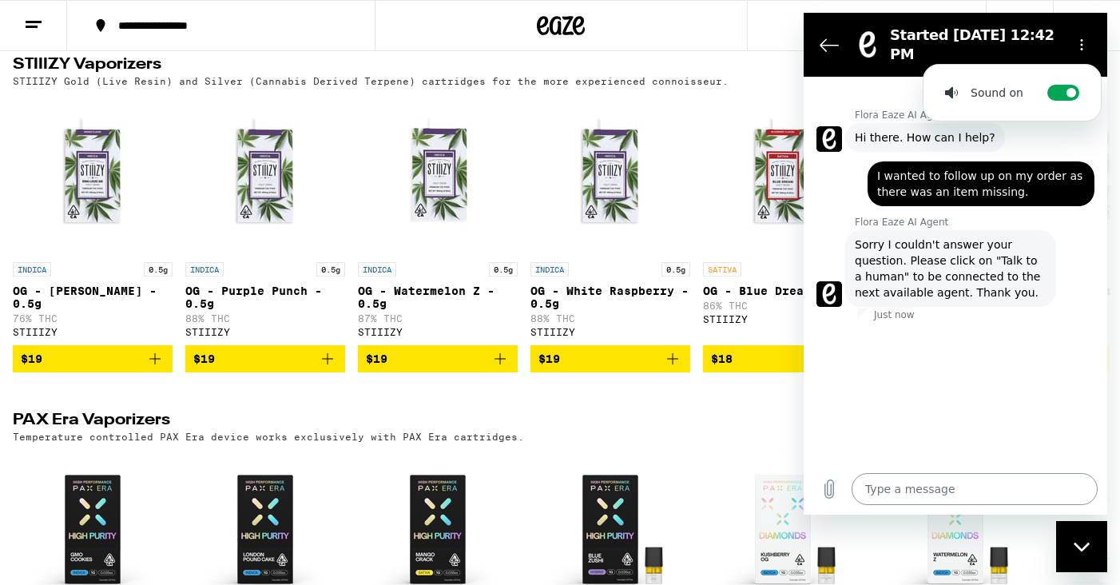
click at [906, 488] on textarea at bounding box center [975, 489] width 246 height 32
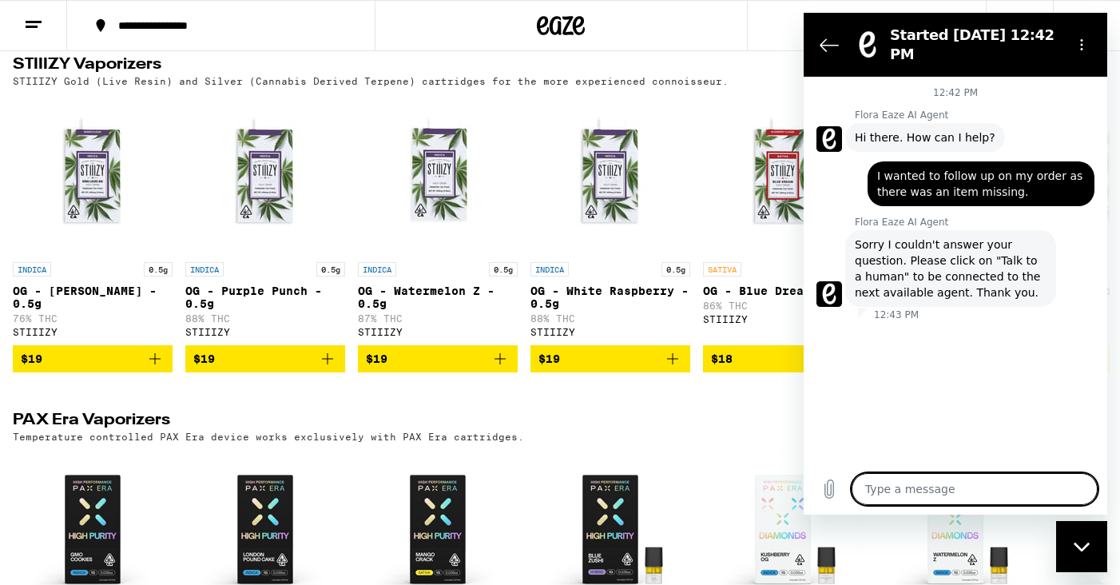
click at [906, 488] on textarea at bounding box center [975, 489] width 246 height 32
type textarea "w"
type textarea "x"
type textarea "we"
type textarea "x"
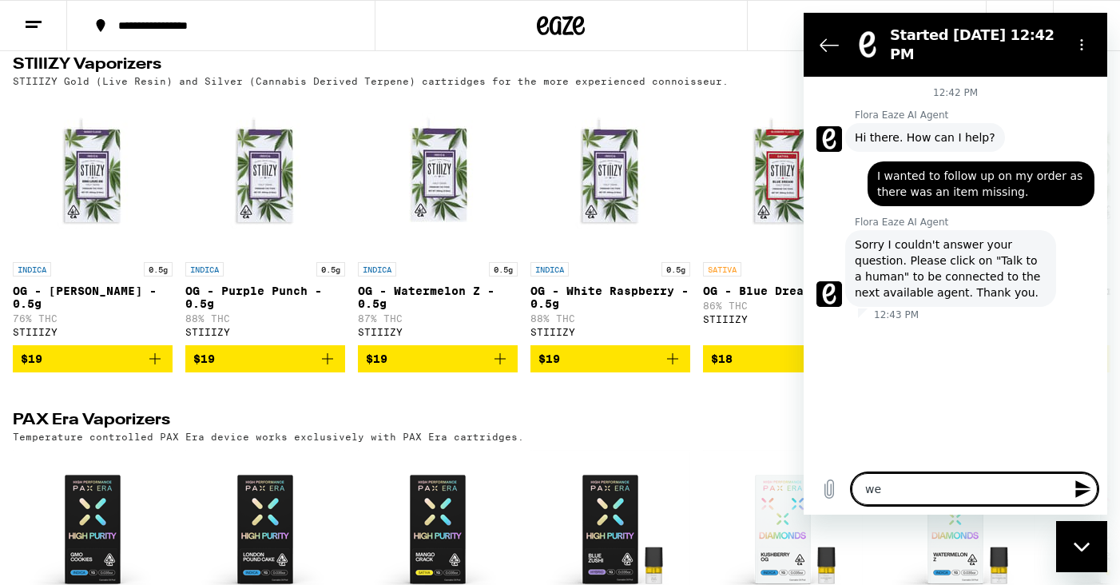
type textarea "weh"
type textarea "x"
type textarea "[PERSON_NAME]"
type textarea "x"
type textarea "wehre"
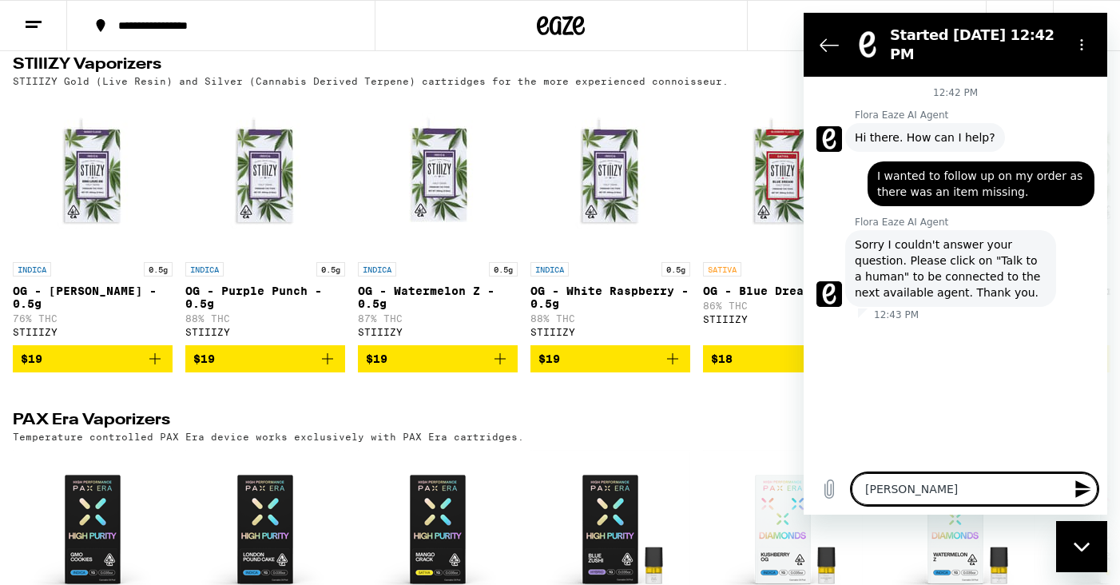
type textarea "x"
type textarea "wehres"
type textarea "x"
type textarea "wheres"
type textarea "x"
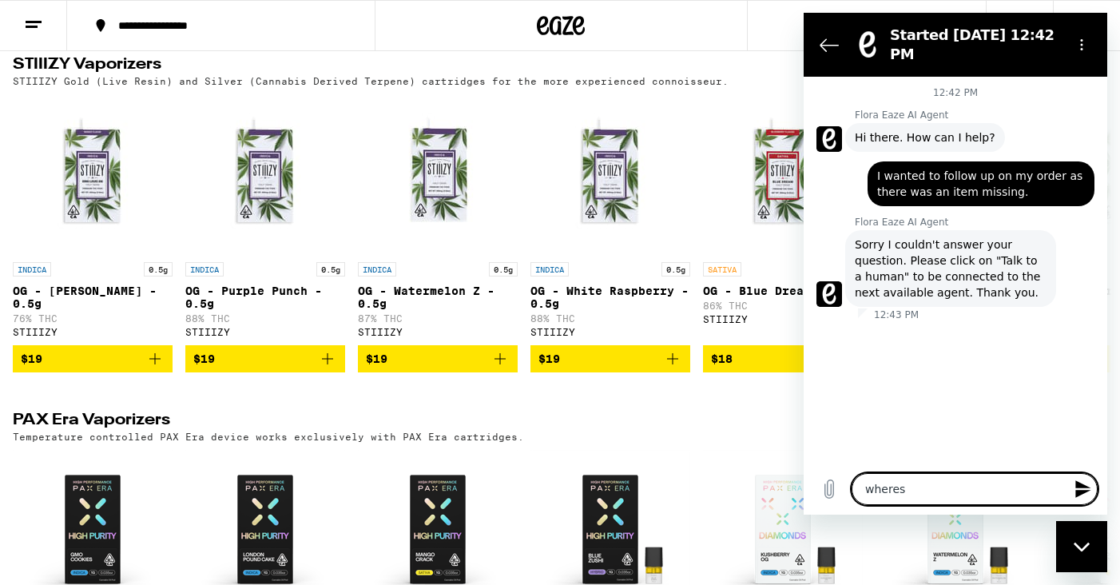
type textarea "wheres t"
type textarea "x"
type textarea "wheres th"
type textarea "x"
type textarea "wheres the"
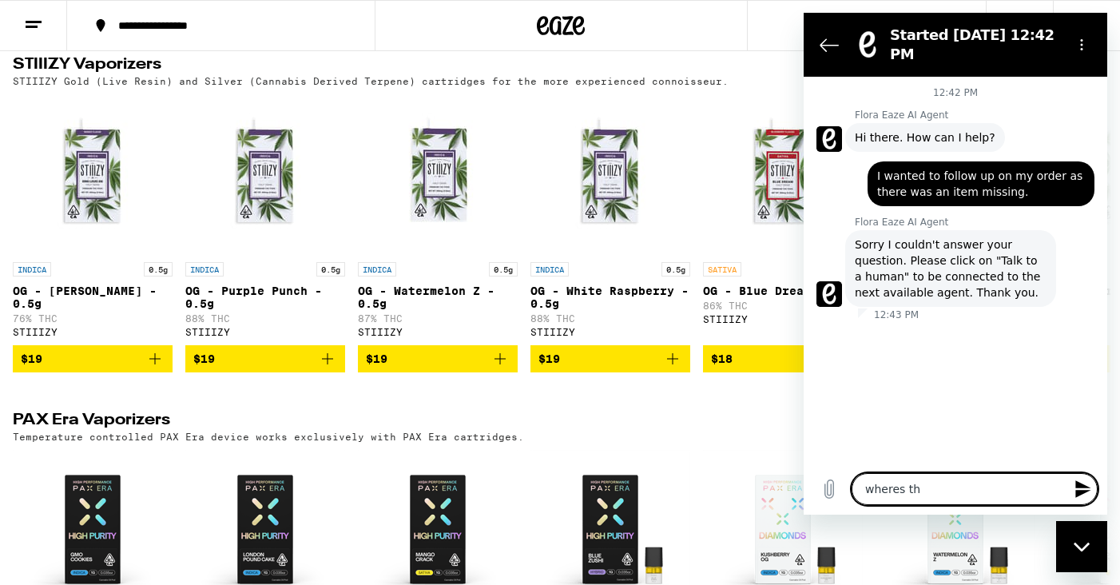
type textarea "x"
type textarea "wheres the"
type textarea "x"
type textarea "wheres the l"
type textarea "x"
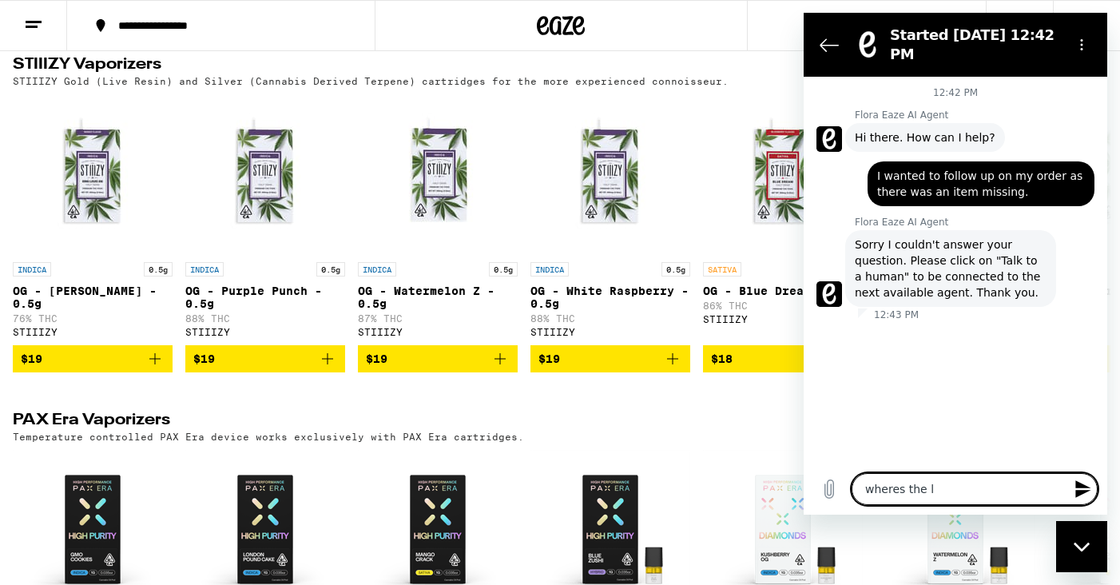
type textarea "wheres the li"
type textarea "x"
type textarea "wheres the lin"
type textarea "x"
type textarea "wheres the link"
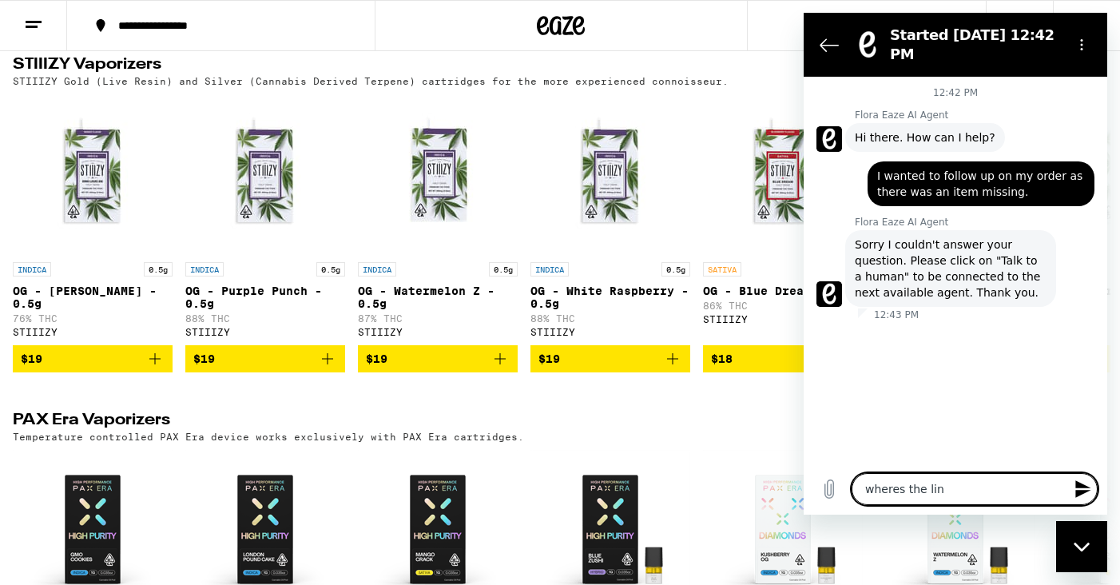
type textarea "x"
type textarea "wheres the link"
type textarea "x"
type textarea "wheres the link f"
type textarea "x"
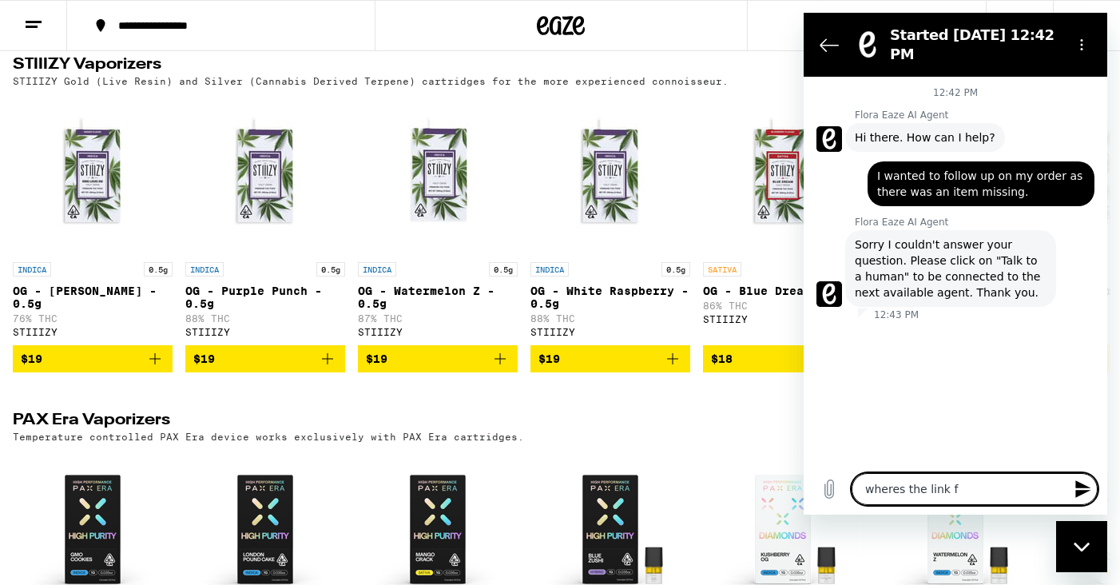
type textarea "wheres the link fo"
type textarea "x"
type textarea "wheres the link for"
type textarea "x"
type textarea "wheres the link for"
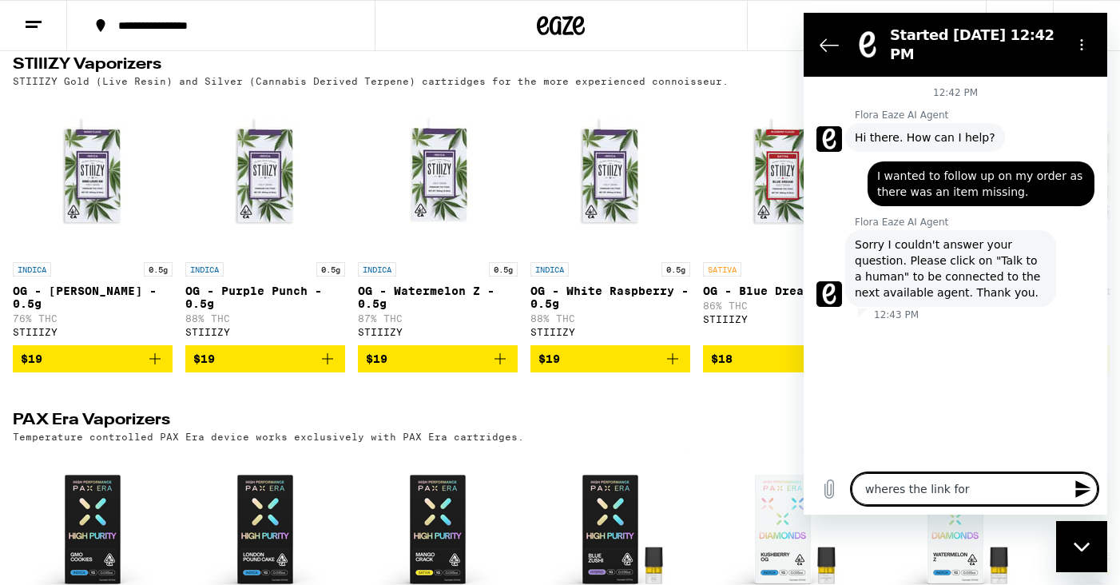
type textarea "x"
type textarea "wheres the link for ""
type textarea "x"
type textarea "wheres the link for "t"
type textarea "x"
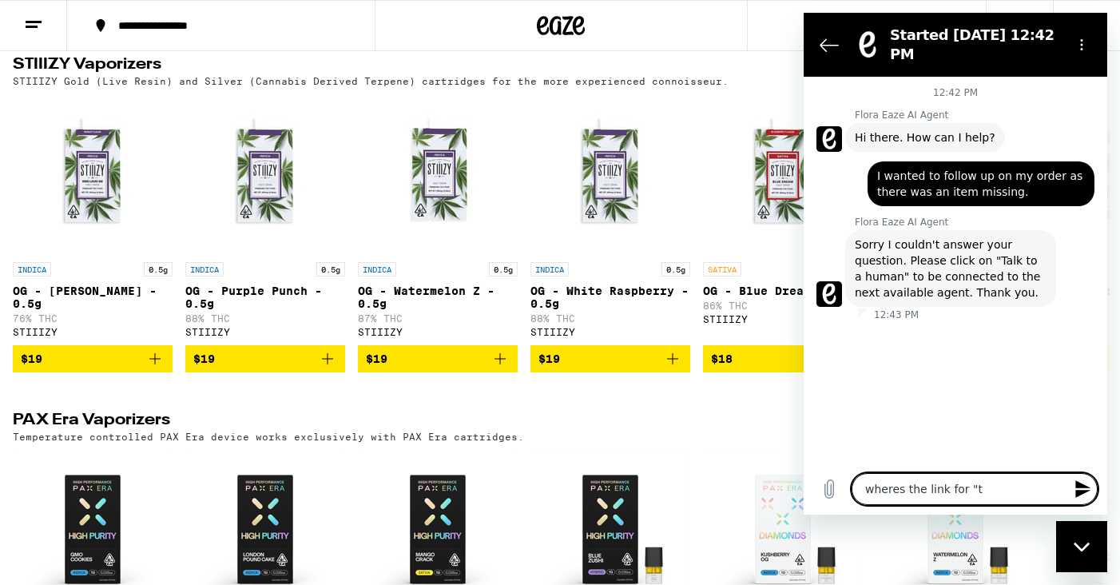
type textarea "wheres the link for "ta"
type textarea "x"
type textarea "wheres the link for "tal"
type textarea "x"
type textarea "wheres the link for "talk"
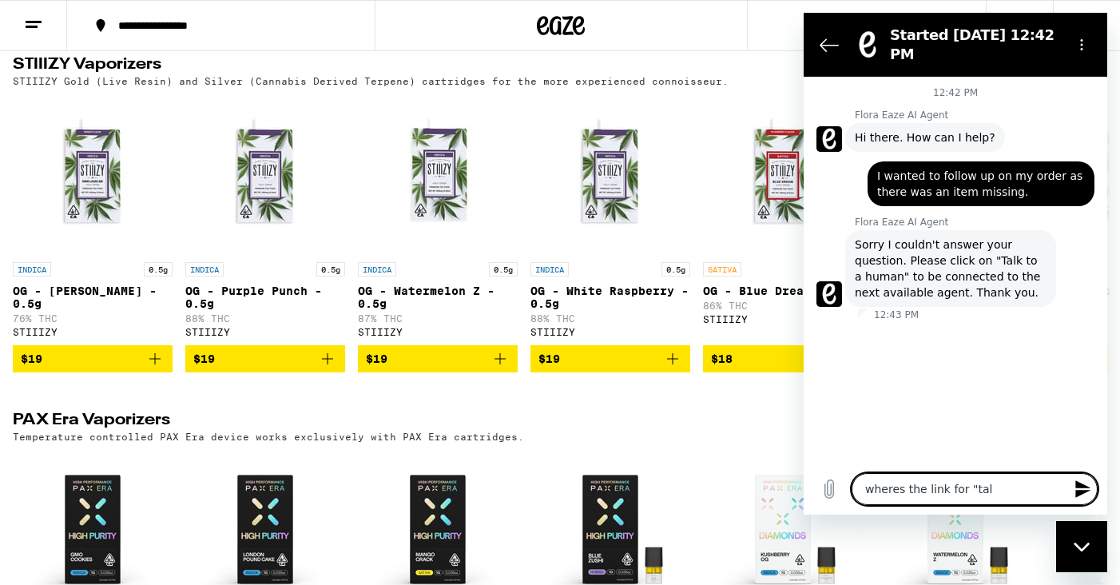
type textarea "x"
type textarea "wheres the link for "talk"
type textarea "x"
type textarea "wheres the link for "talk t"
type textarea "x"
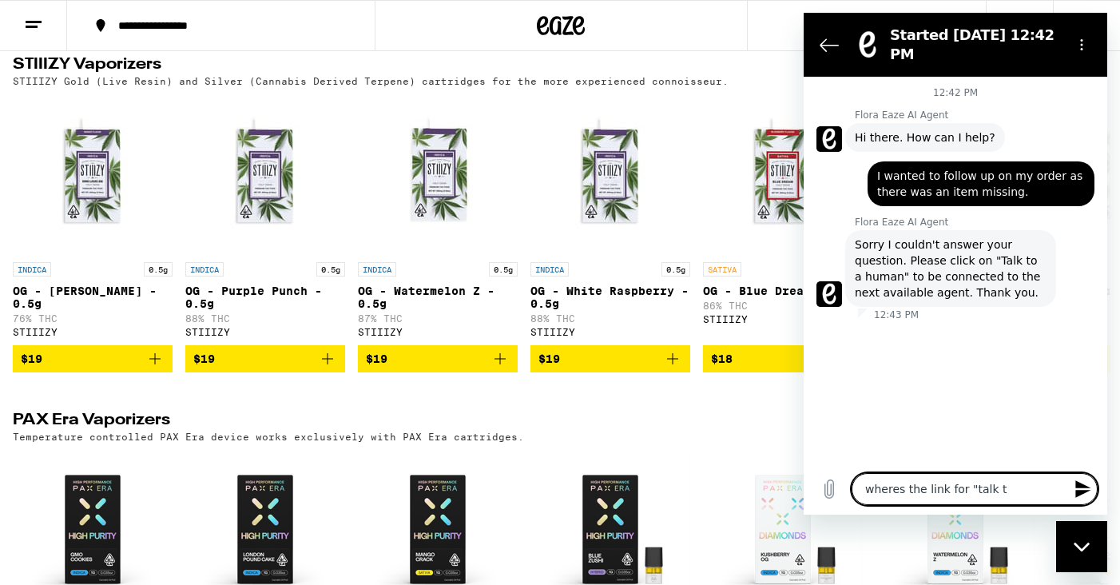
type textarea "wheres the link for "talk to"
type textarea "x"
type textarea "wheres the link for "talk to"
type textarea "x"
type textarea "wheres the link for "talk to a"
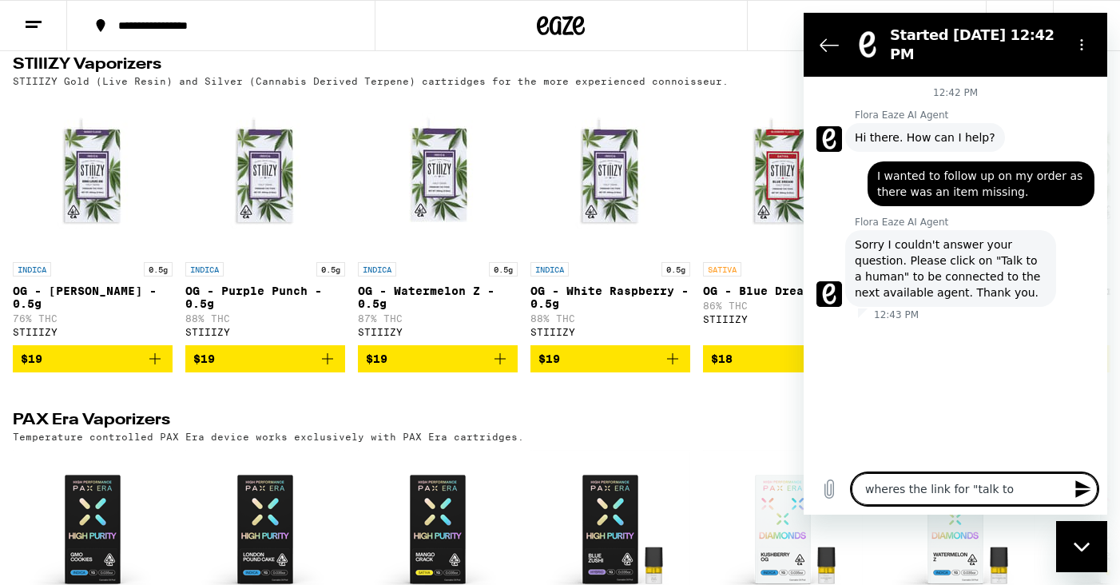
type textarea "x"
type textarea "wheres the link for "talk to a"
type textarea "x"
type textarea "wheres the link for "talk to a h"
type textarea "x"
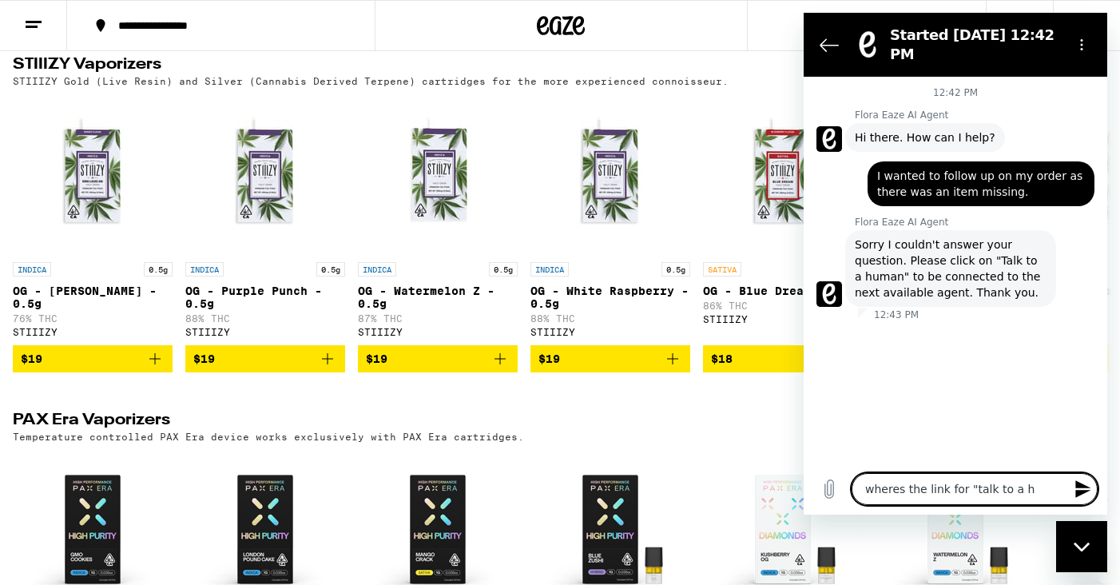
type textarea "wheres the link for "talk to a hu"
type textarea "x"
type textarea "wheres the link for "talk to a hum"
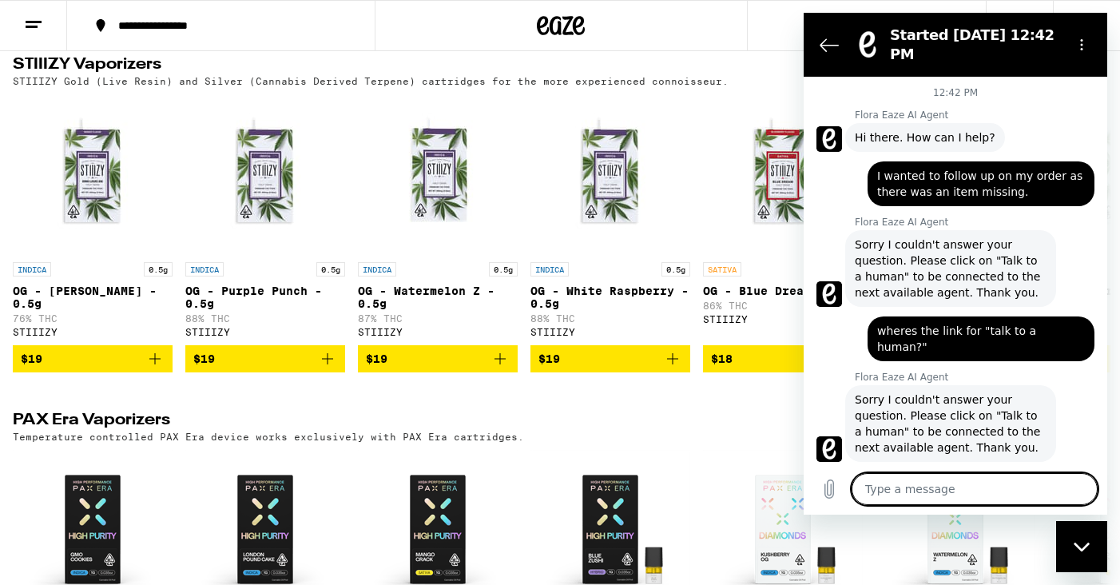
scroll to position [1, 0]
